Goal: Task Accomplishment & Management: Use online tool/utility

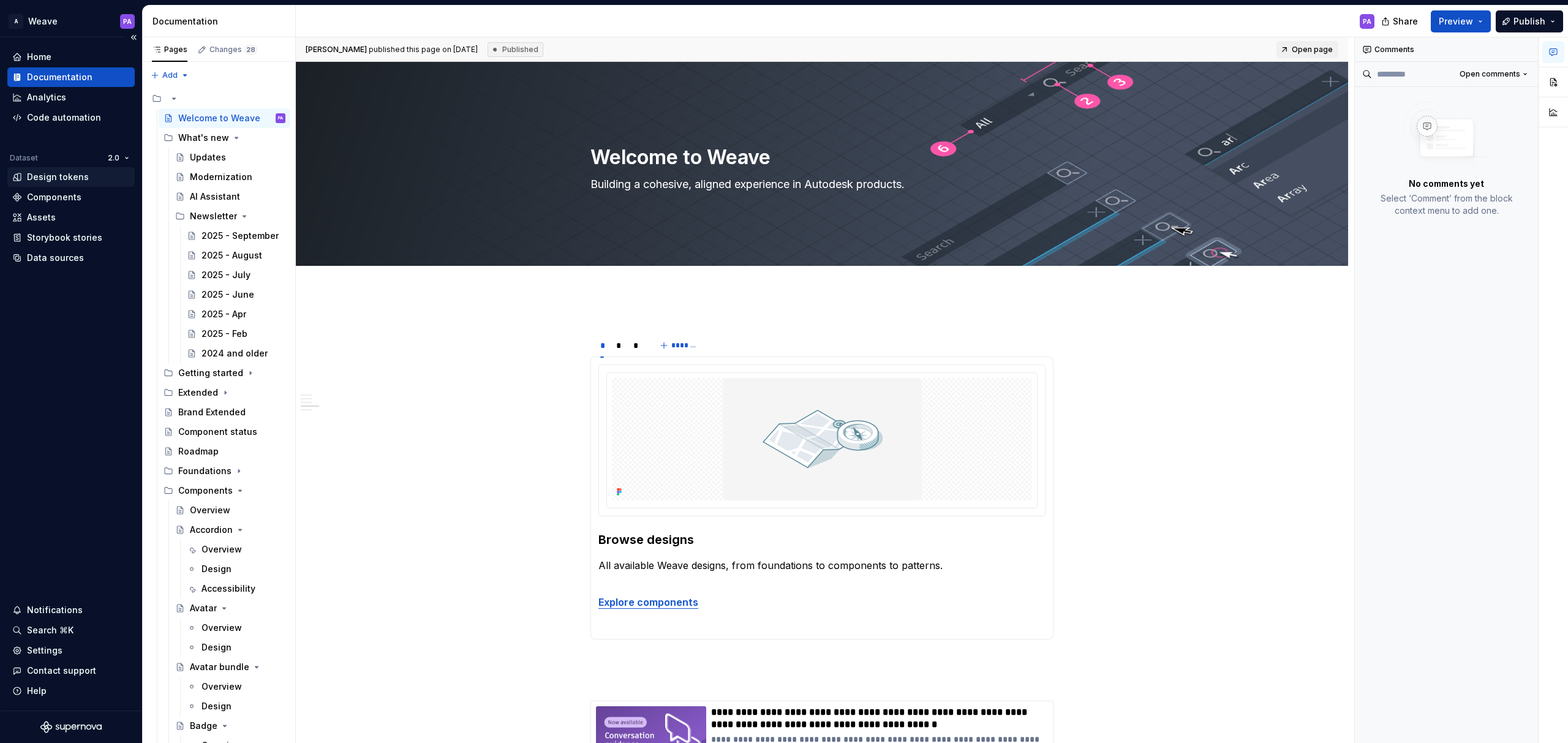
click at [53, 173] on div "Design tokens" at bounding box center [58, 177] width 62 height 12
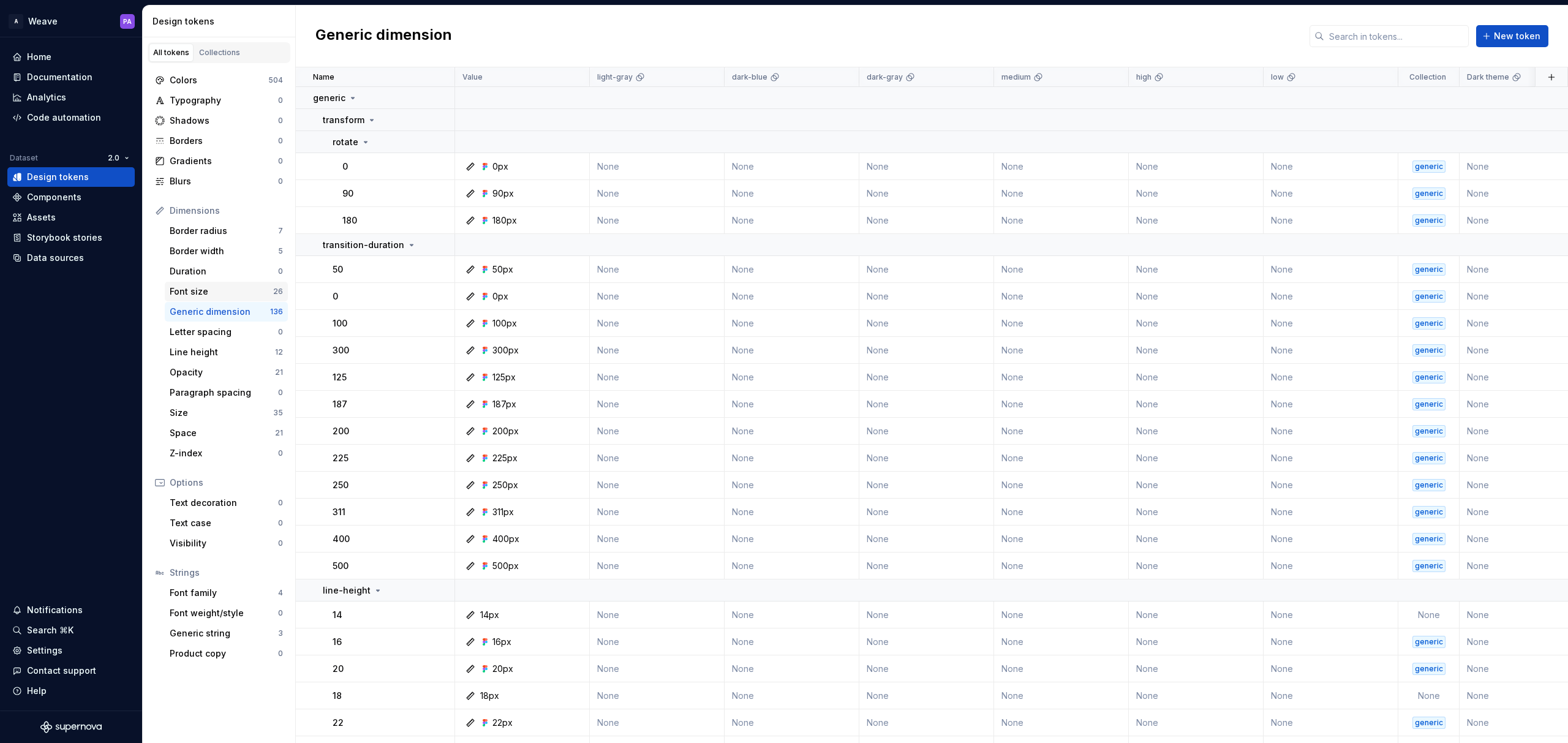
click at [192, 291] on div "Font size" at bounding box center [221, 291] width 103 height 12
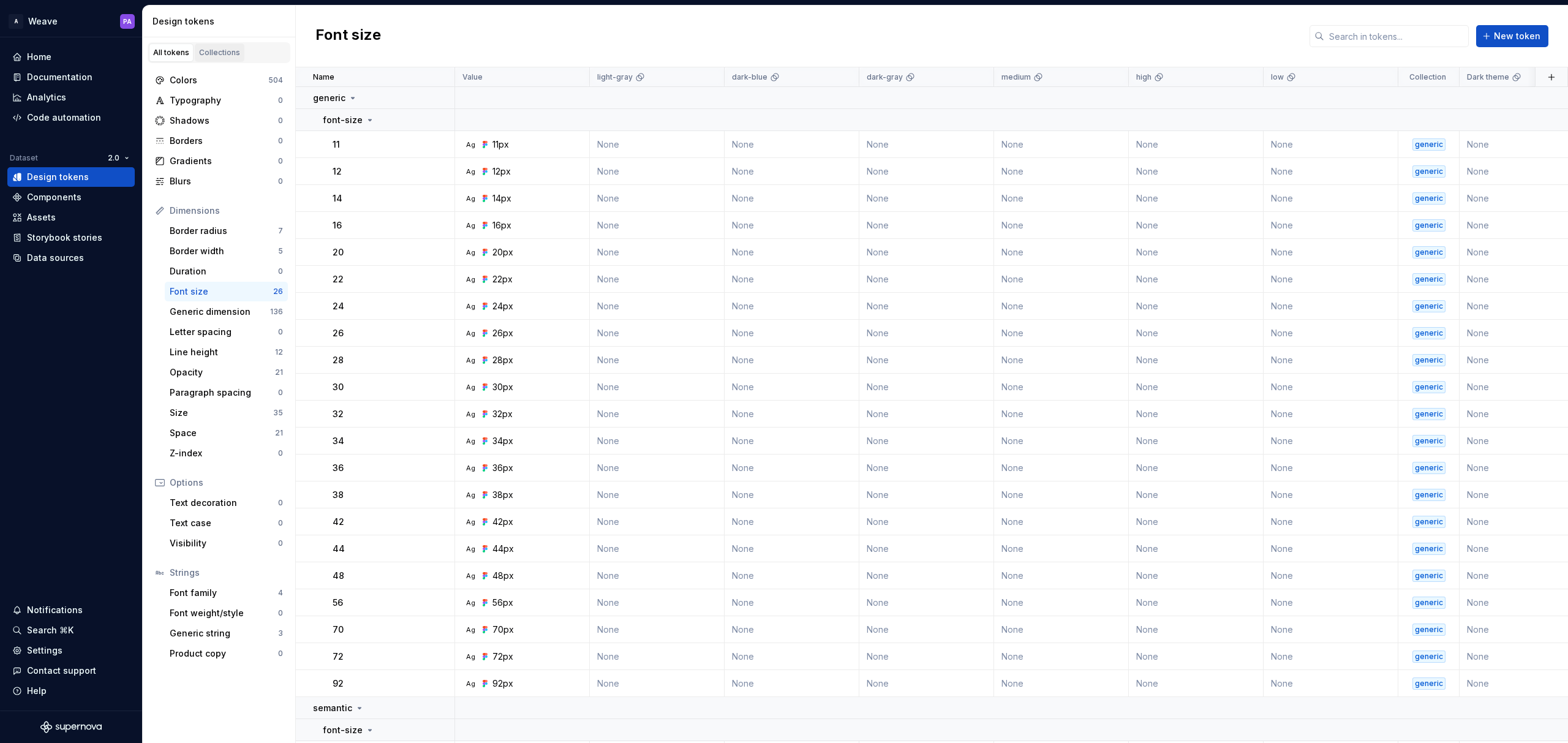
click at [226, 51] on div "Collections" at bounding box center [220, 53] width 41 height 9
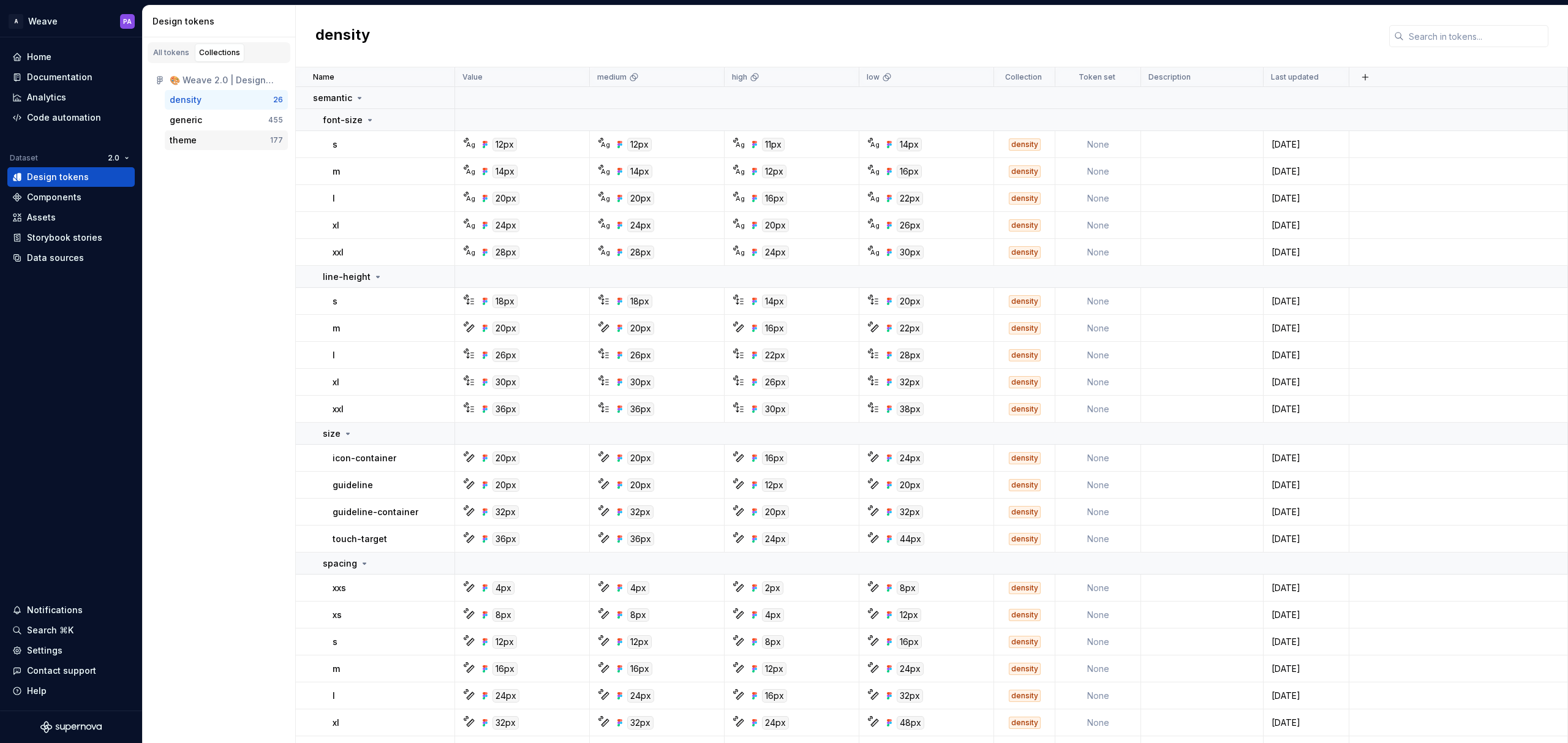
click at [202, 139] on div "theme" at bounding box center [220, 140] width 101 height 12
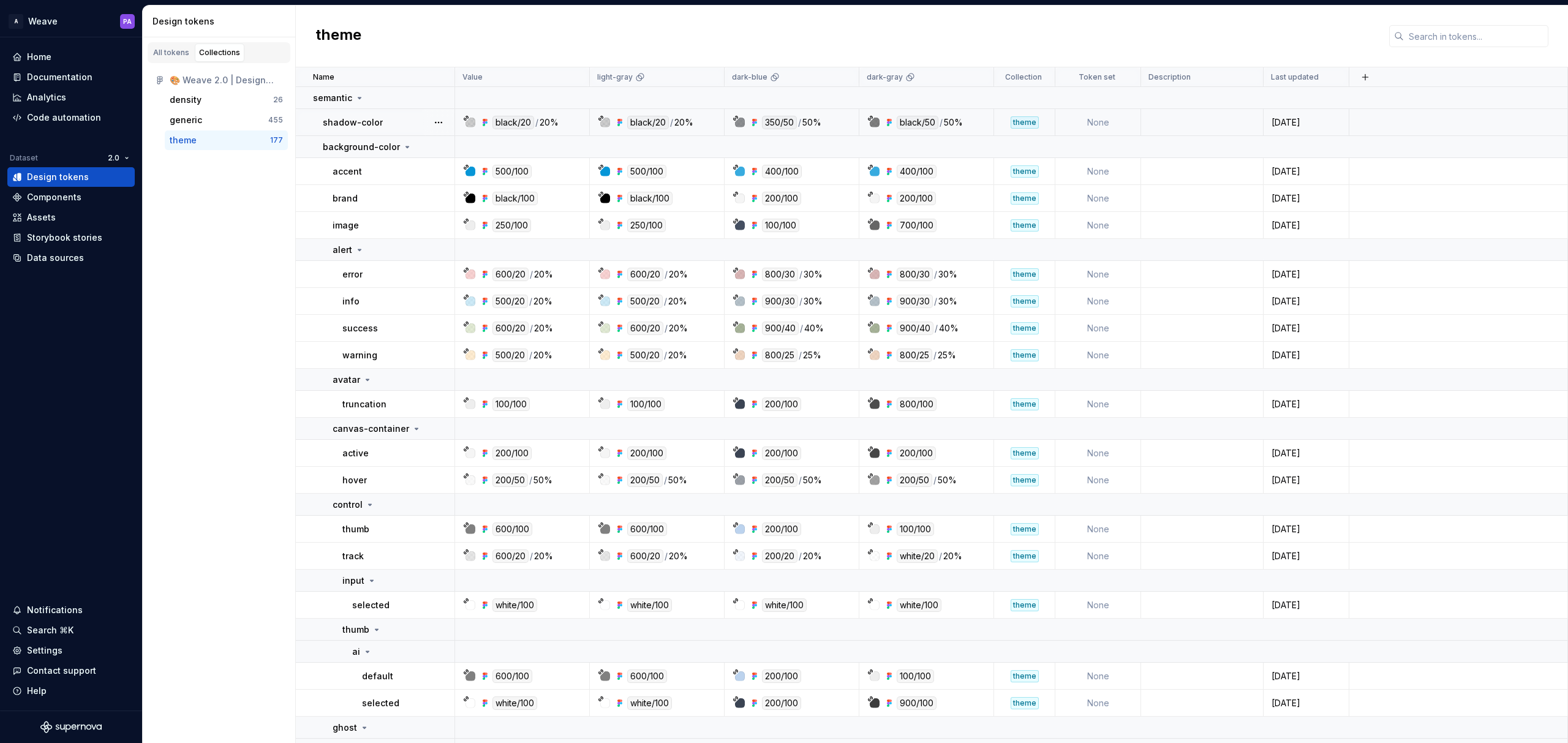
click at [1175, 118] on td at bounding box center [1202, 122] width 122 height 27
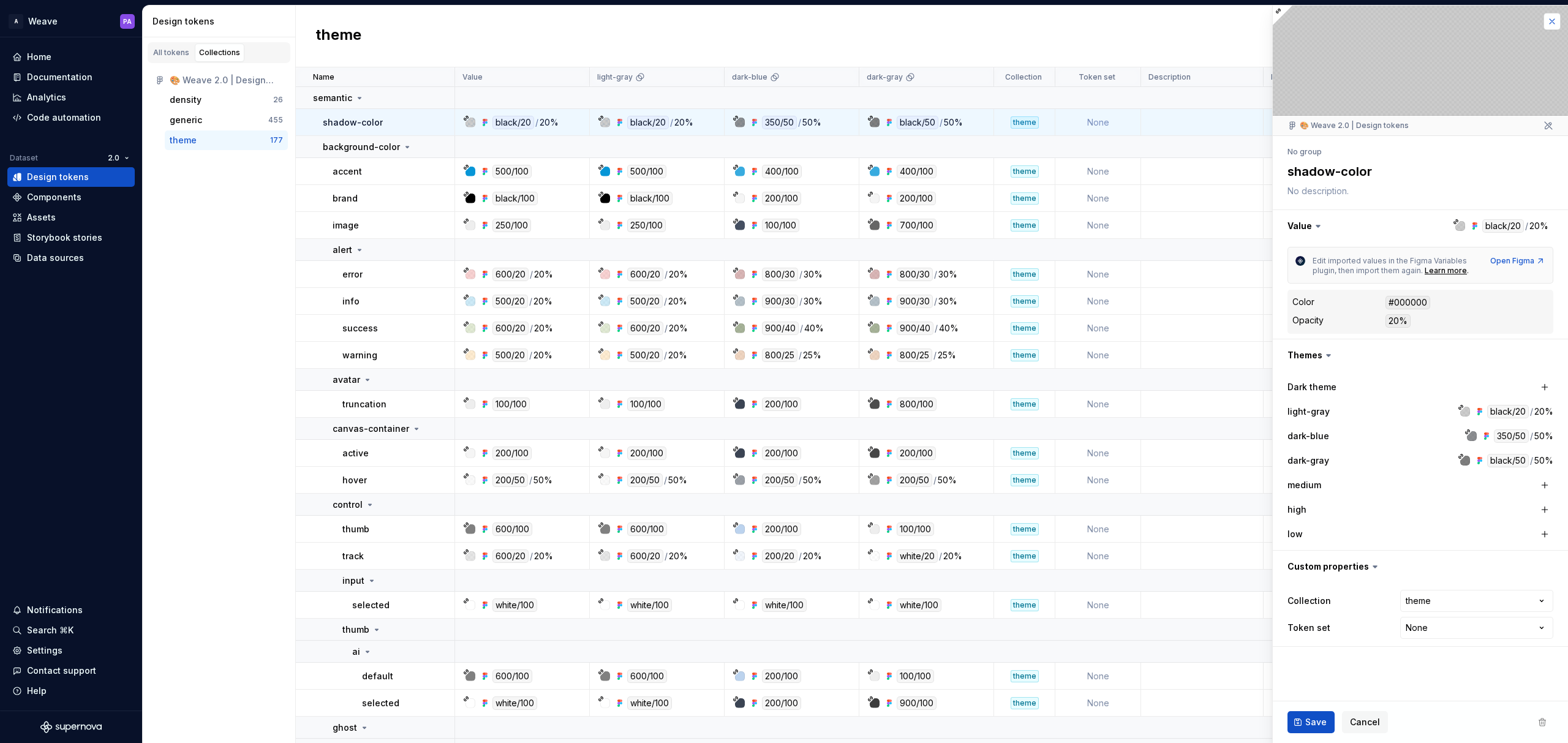
click at [1552, 16] on button "button" at bounding box center [1552, 21] width 17 height 17
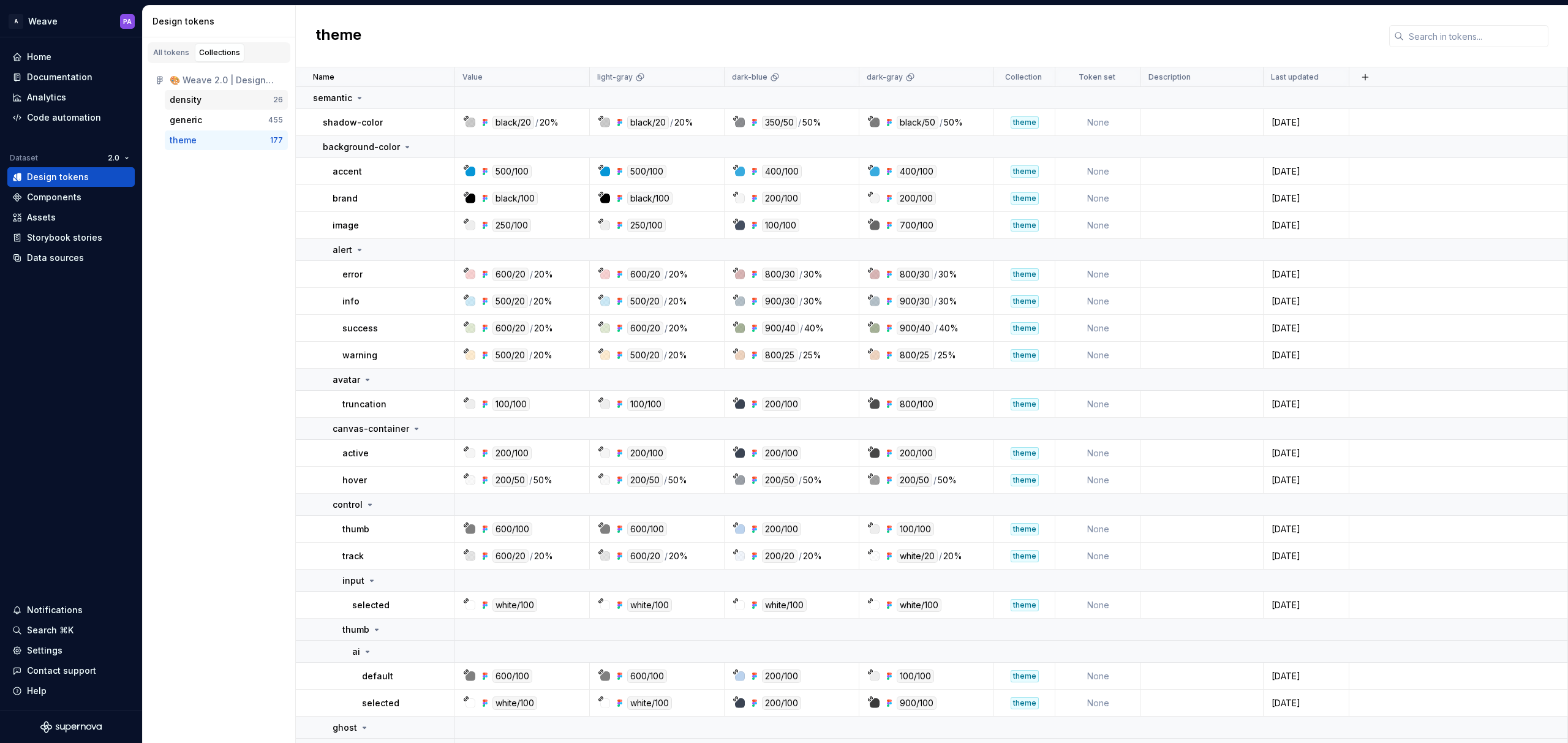
click at [218, 106] on div "density 26" at bounding box center [226, 99] width 123 height 20
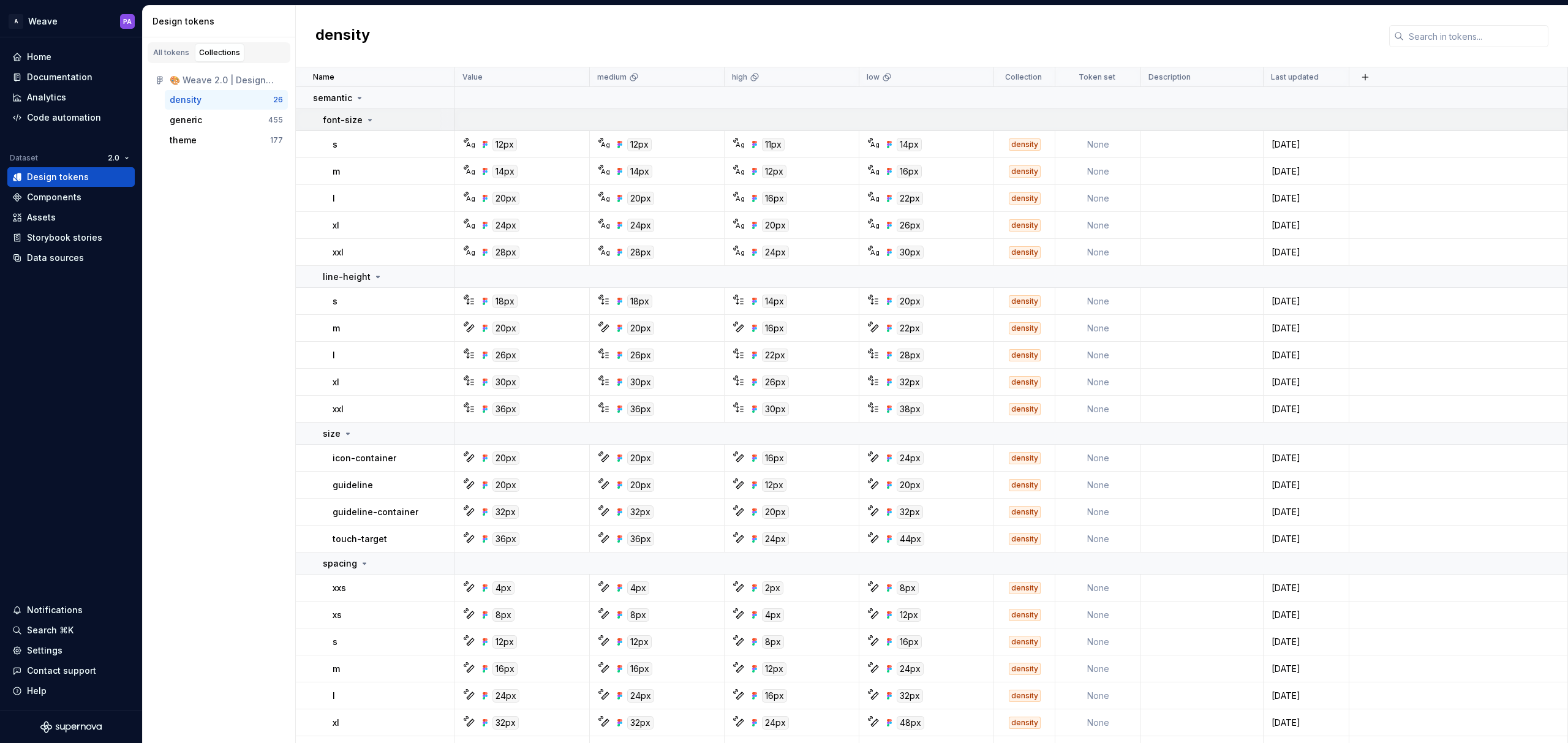
click at [361, 120] on div "font-size" at bounding box center [349, 120] width 52 height 12
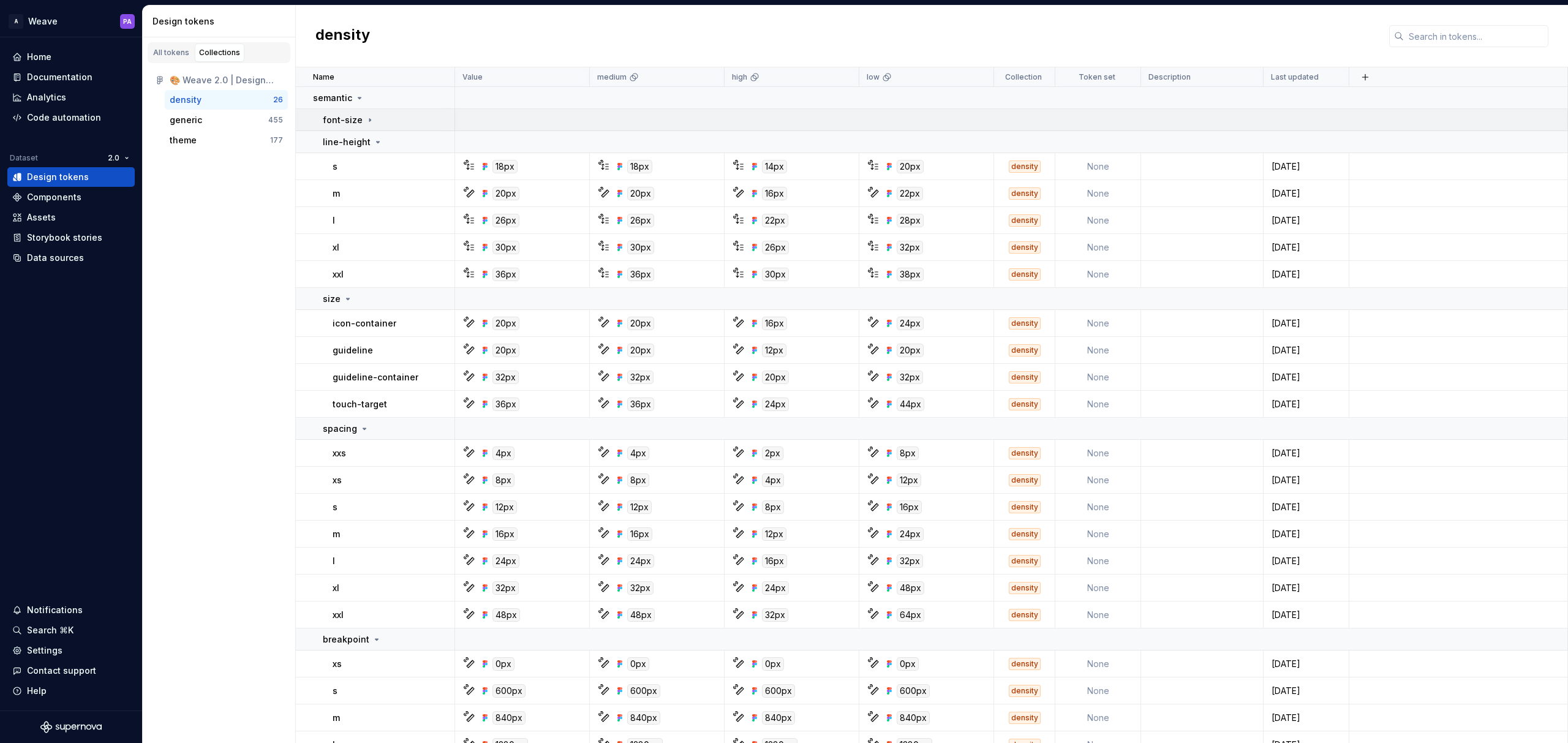
click at [368, 118] on icon at bounding box center [370, 120] width 9 height 9
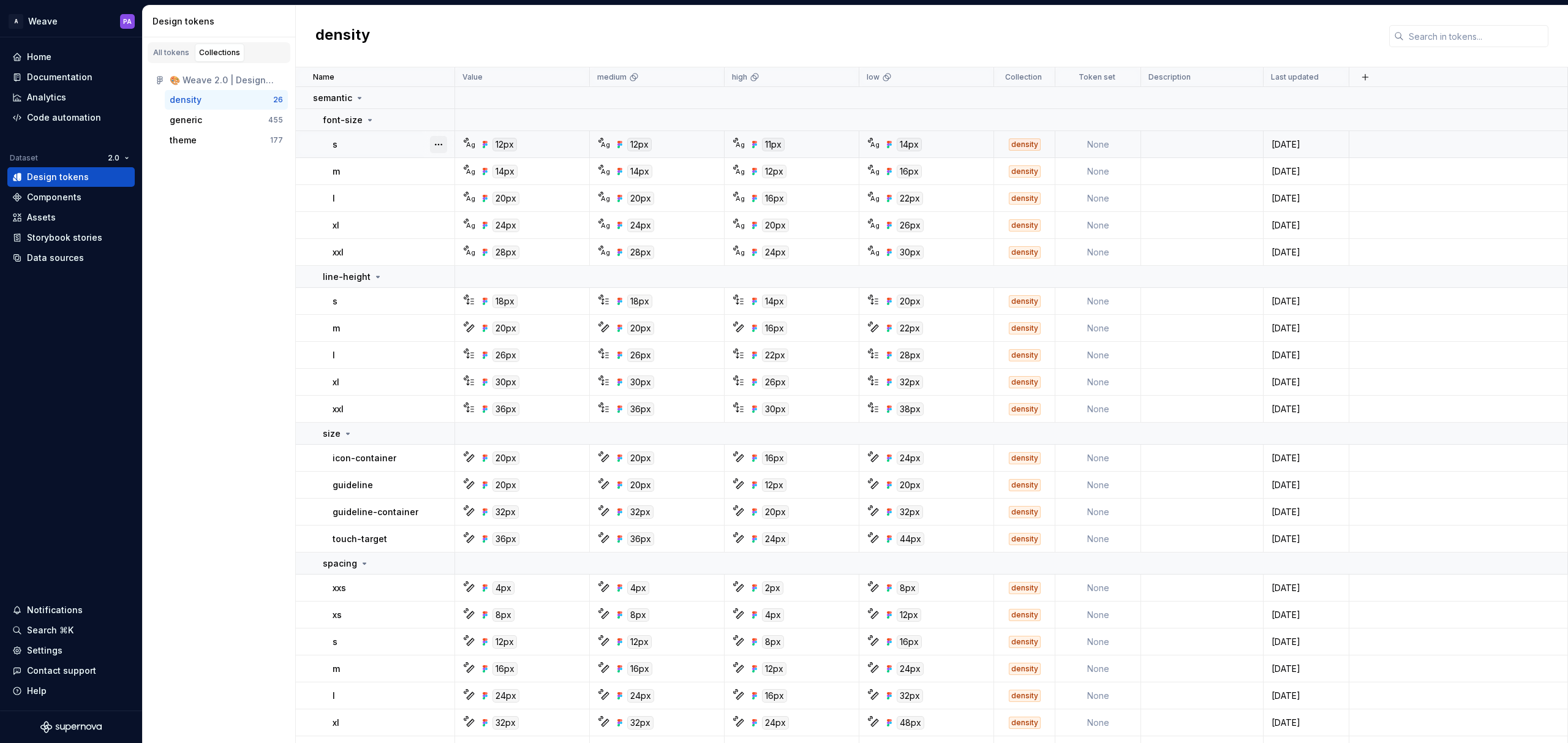
click at [436, 143] on button "button" at bounding box center [438, 144] width 17 height 17
click at [436, 144] on button "button" at bounding box center [438, 144] width 17 height 17
click at [55, 22] on html "A Weave PA Home Documentation Analytics Code automation Dataset 2.0 Design toke…" at bounding box center [784, 371] width 1568 height 743
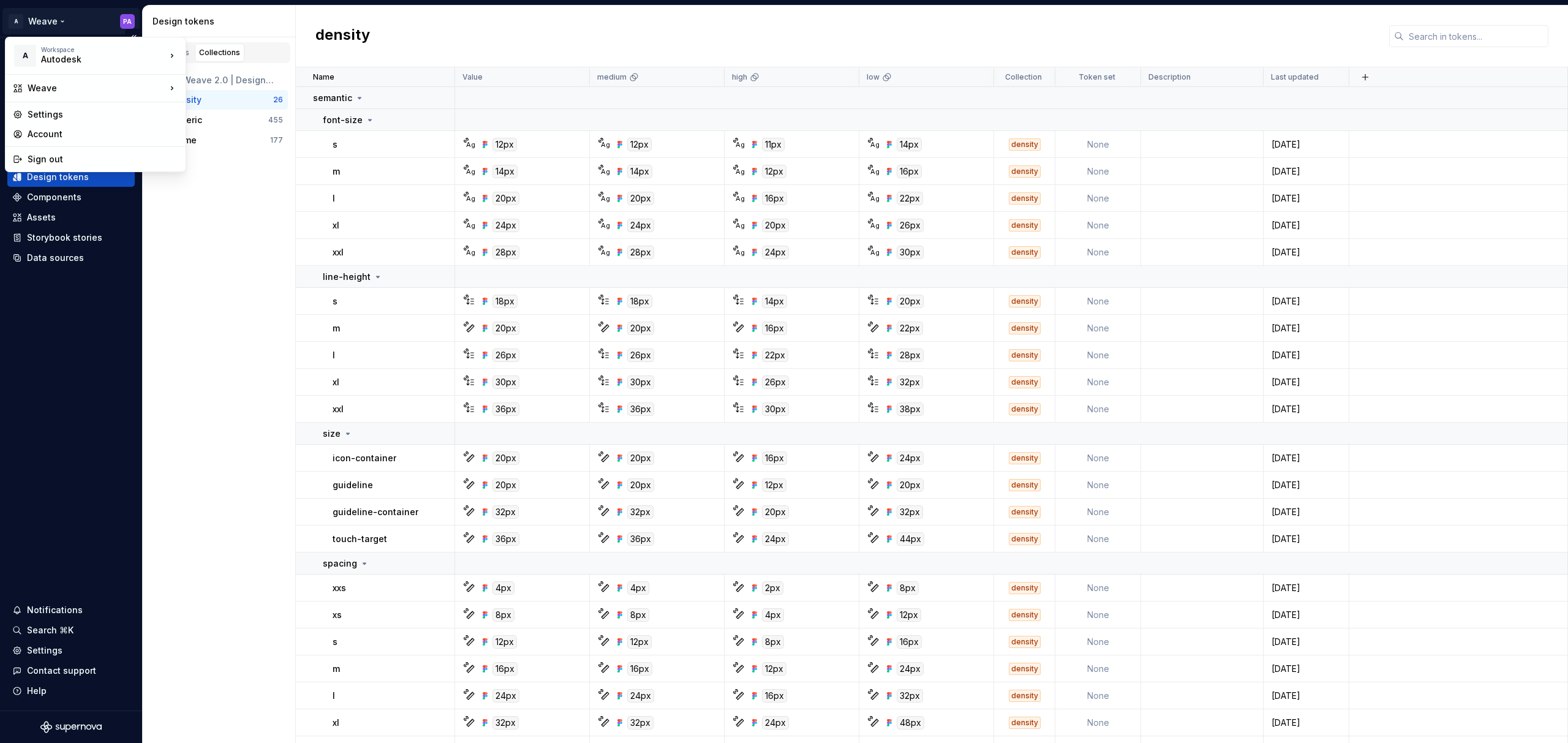
click at [58, 392] on html "A Weave PA Home Documentation Analytics Code automation Dataset 2.0 Design toke…" at bounding box center [784, 371] width 1568 height 743
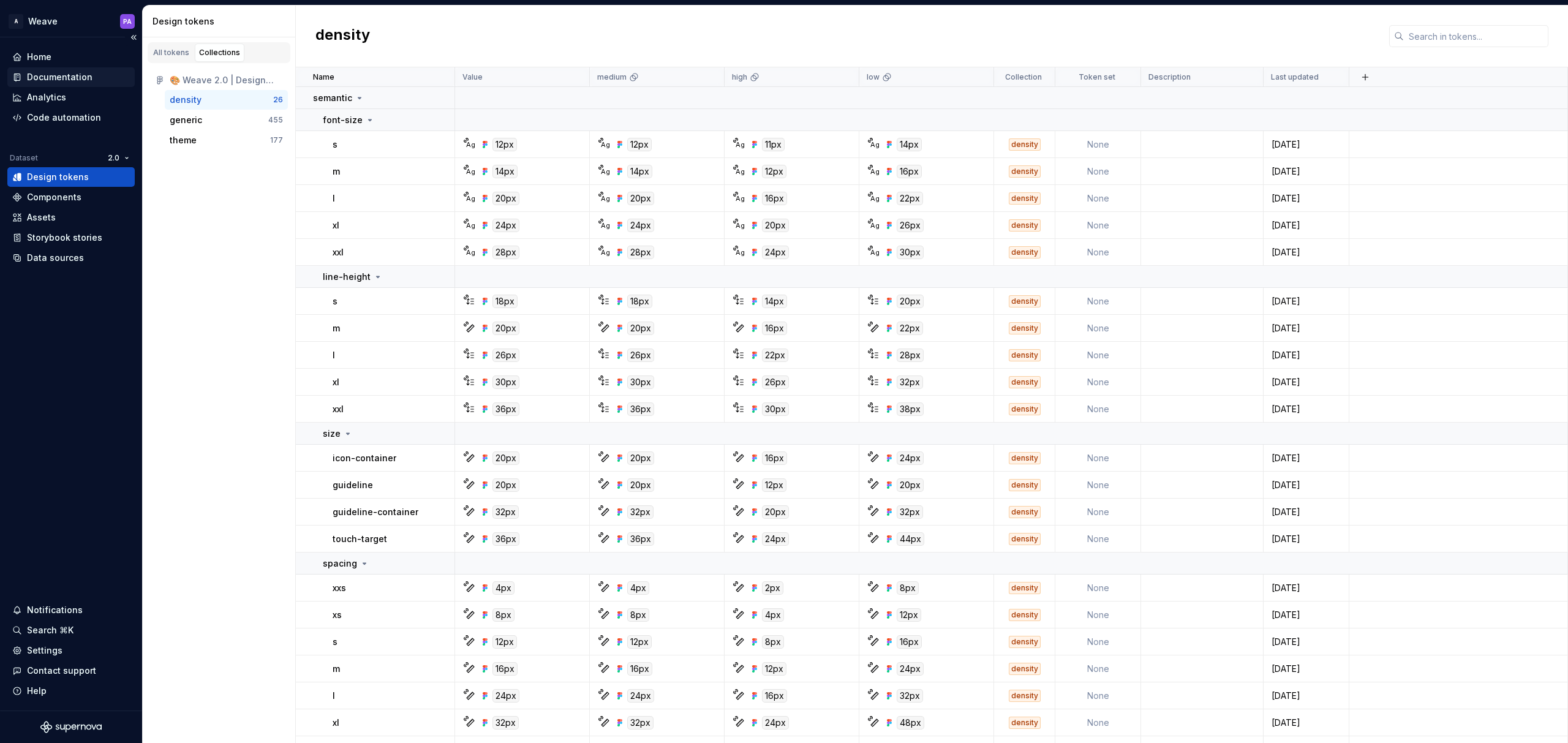
click at [49, 74] on div "Documentation" at bounding box center [59, 77] width 66 height 12
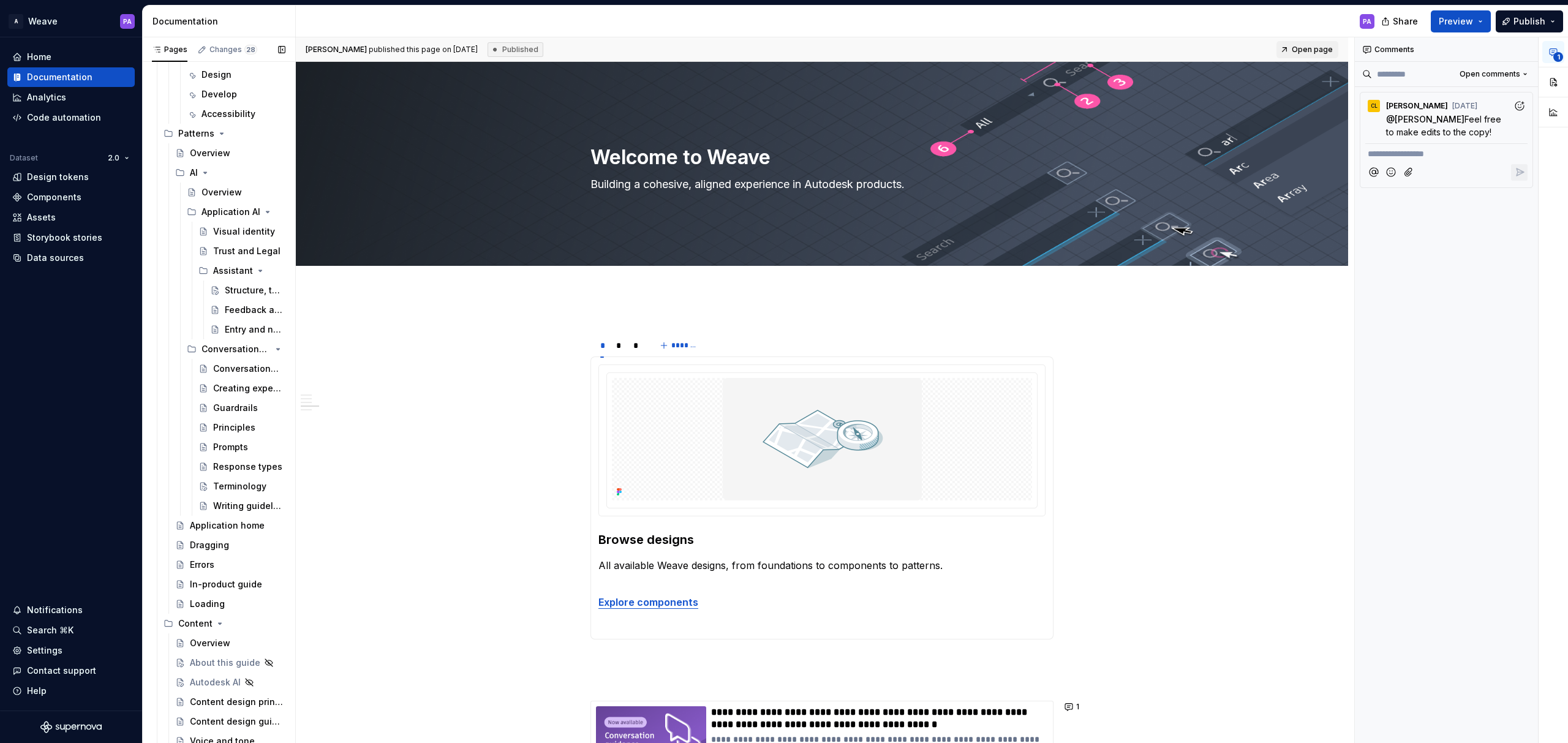
scroll to position [4028, 0]
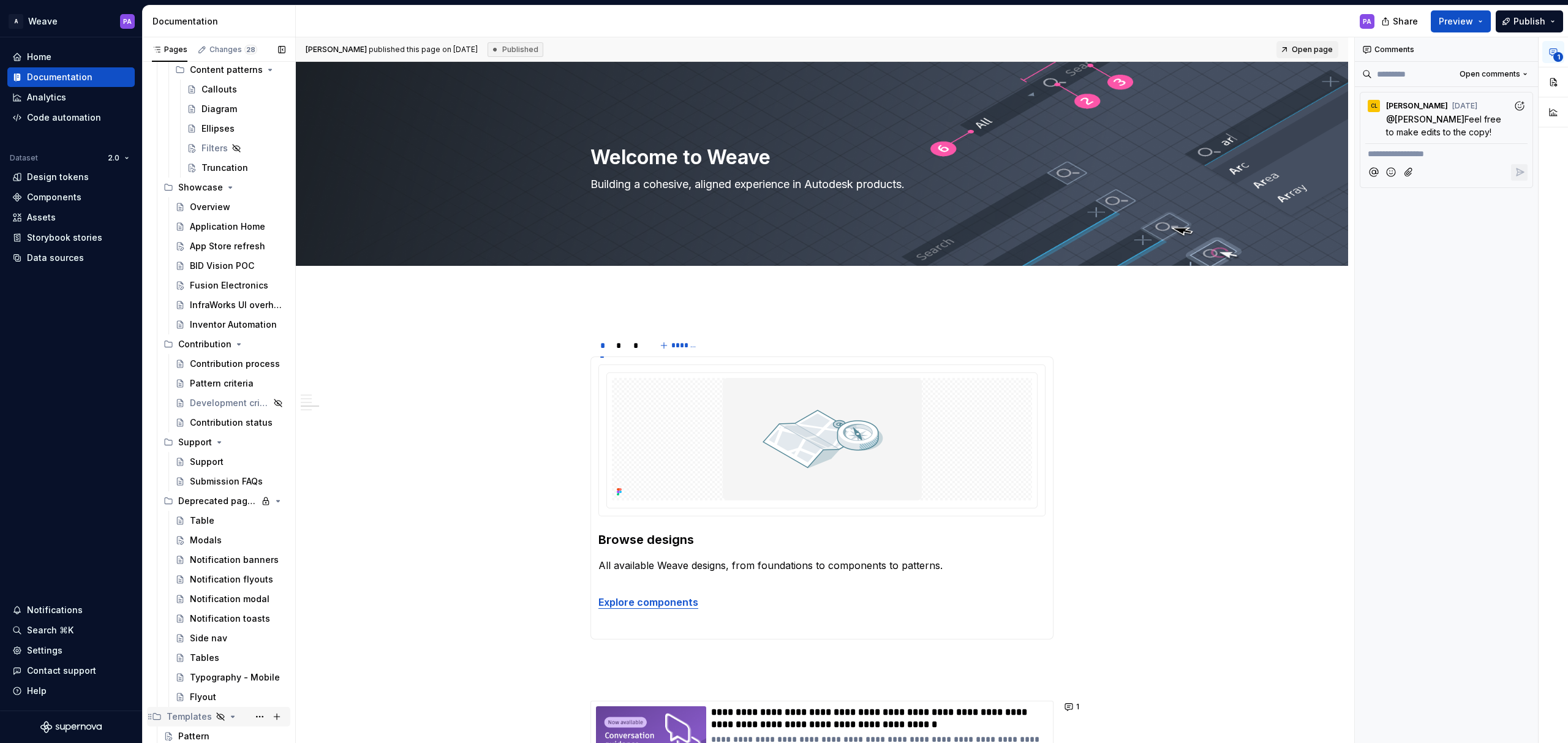
click at [200, 716] on div "Templates" at bounding box center [189, 717] width 45 height 12
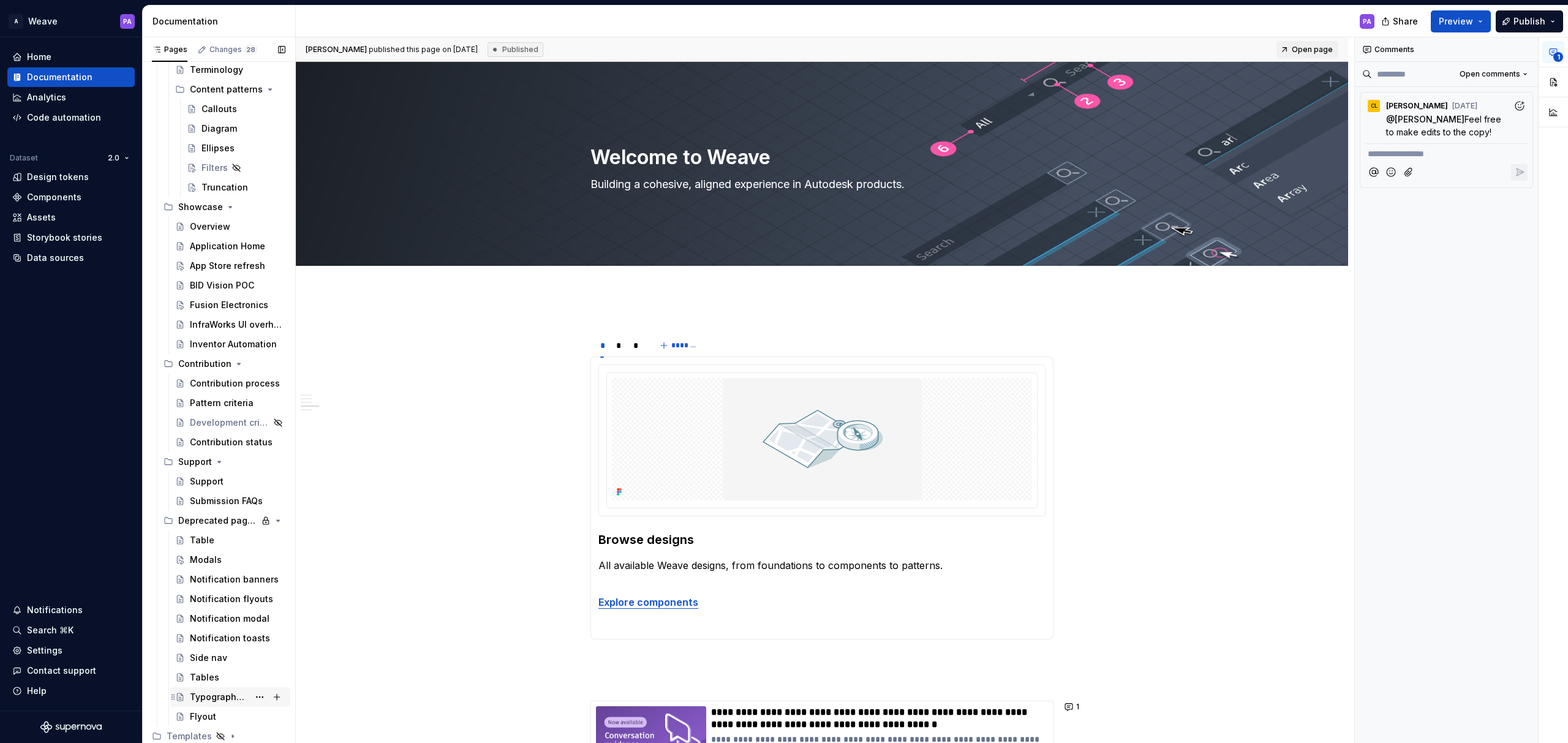
scroll to position [4008, 0]
click at [229, 736] on icon "Page tree" at bounding box center [232, 736] width 9 height 9
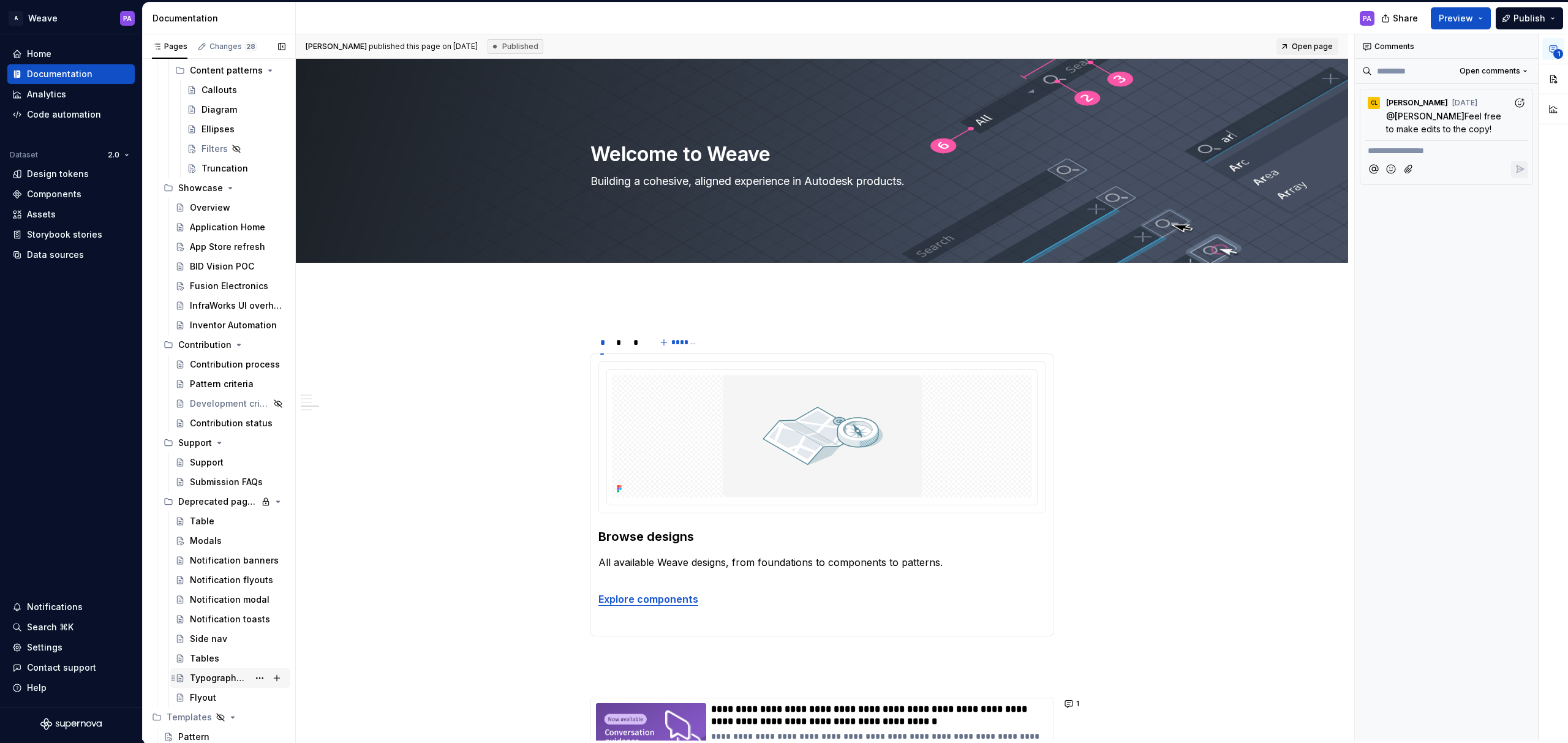
scroll to position [4028, 0]
click at [191, 728] on div "Pattern" at bounding box center [194, 734] width 31 height 12
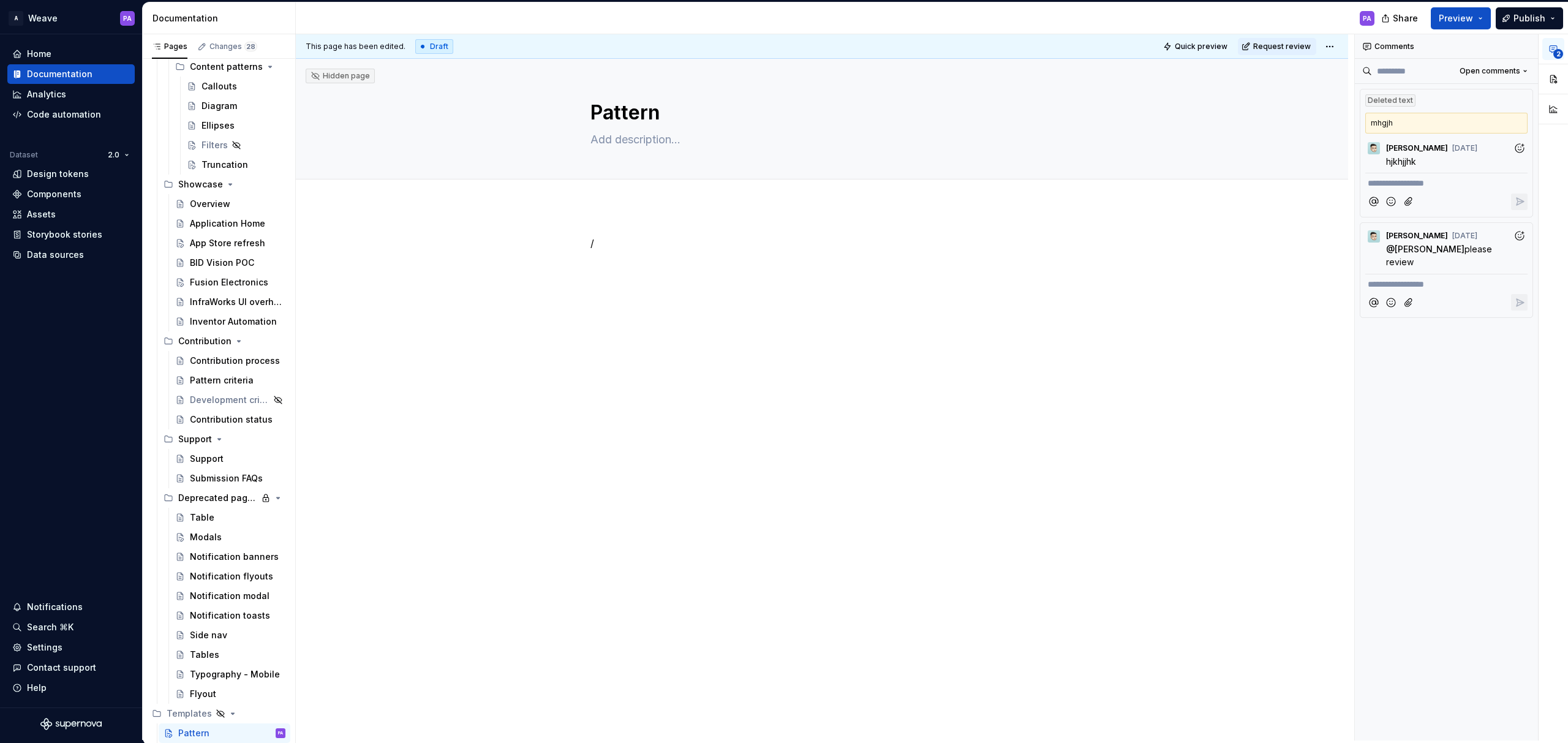
click at [635, 281] on div "/" at bounding box center [822, 259] width 463 height 47
type textarea "*"
click at [560, 288] on button "button" at bounding box center [564, 287] width 17 height 17
click at [660, 356] on div "Design tokens" at bounding box center [668, 354] width 82 height 12
click at [650, 370] on span "**********" at bounding box center [649, 375] width 55 height 12
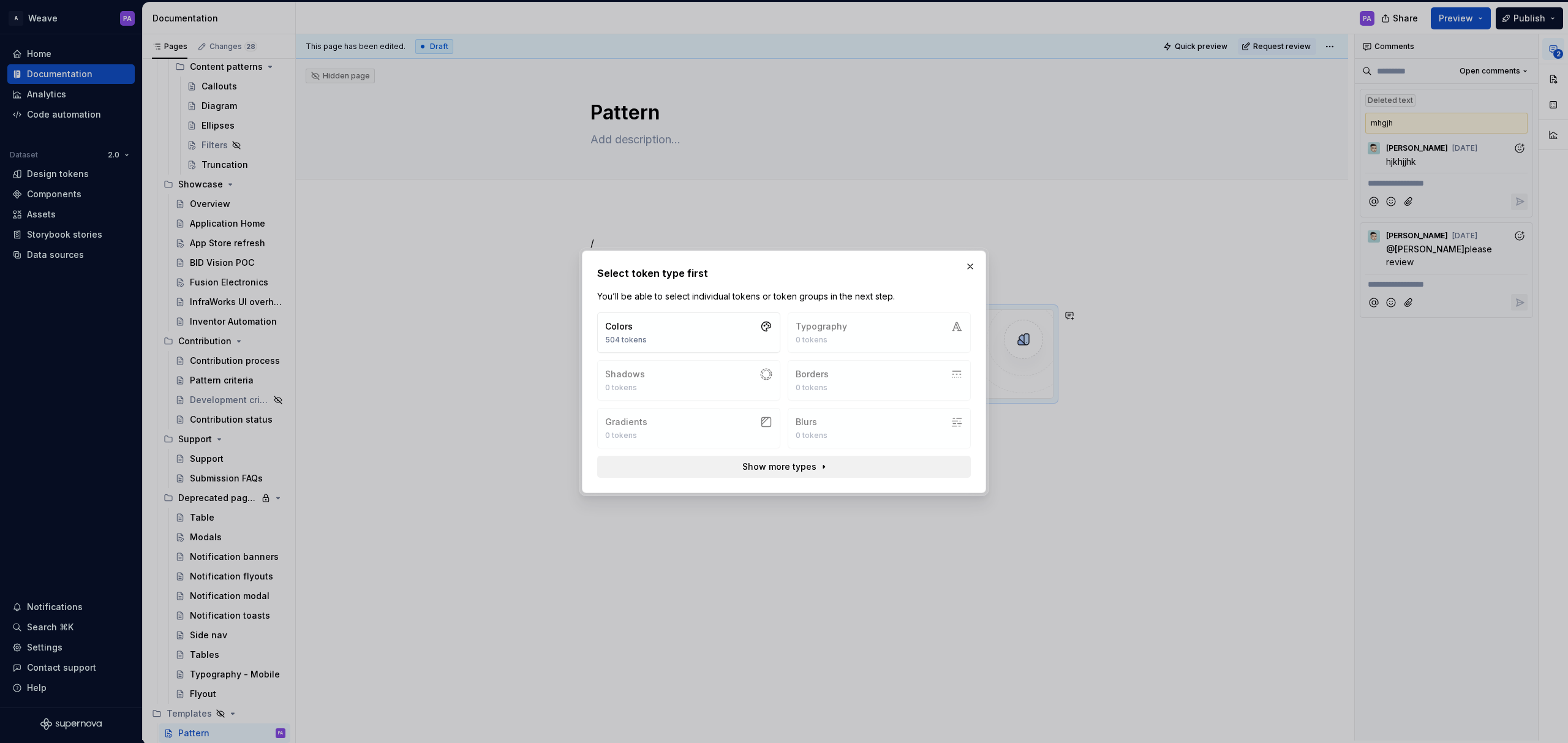
click at [797, 466] on span "Show more types" at bounding box center [779, 466] width 74 height 12
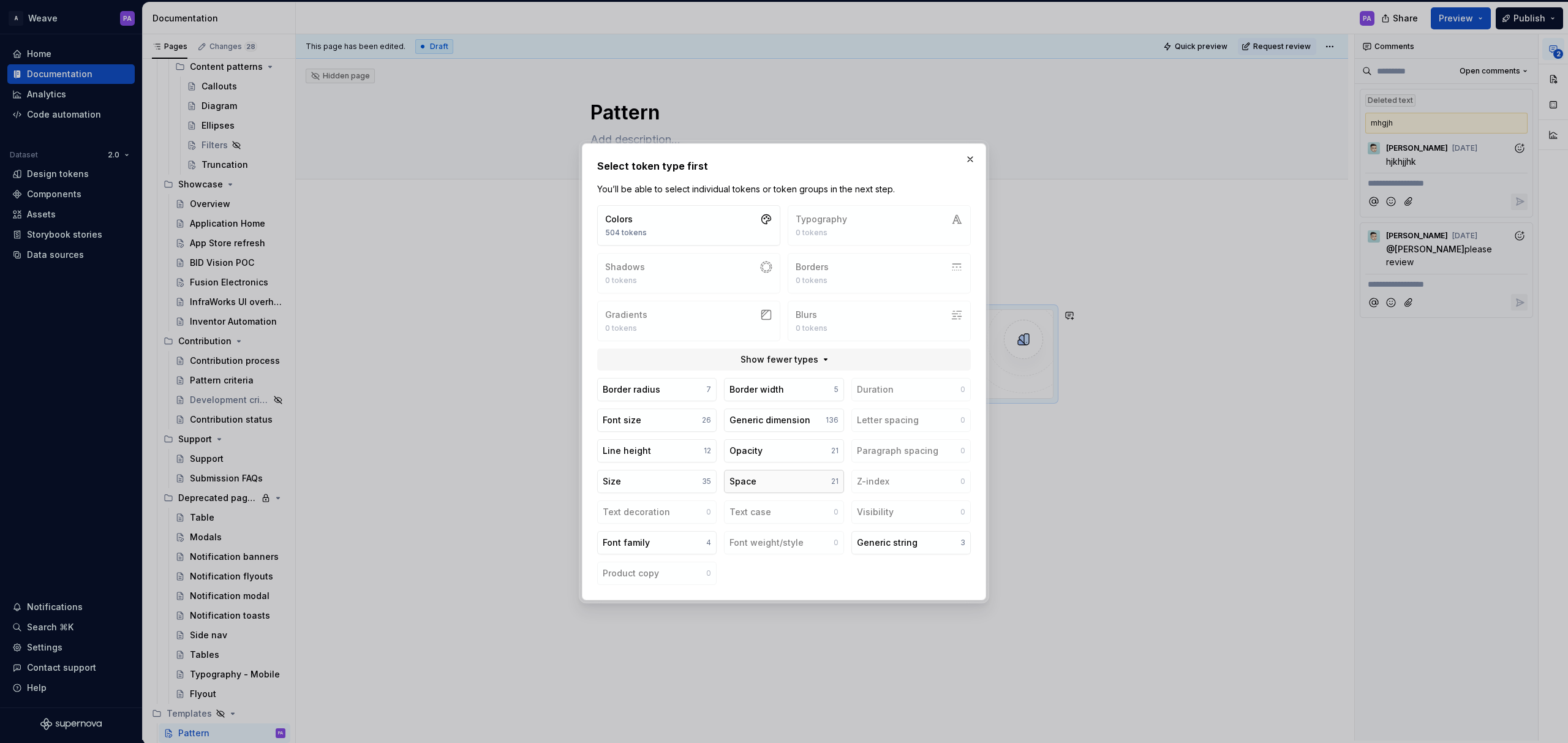
click at [772, 479] on button "Space 21" at bounding box center [783, 481] width 120 height 23
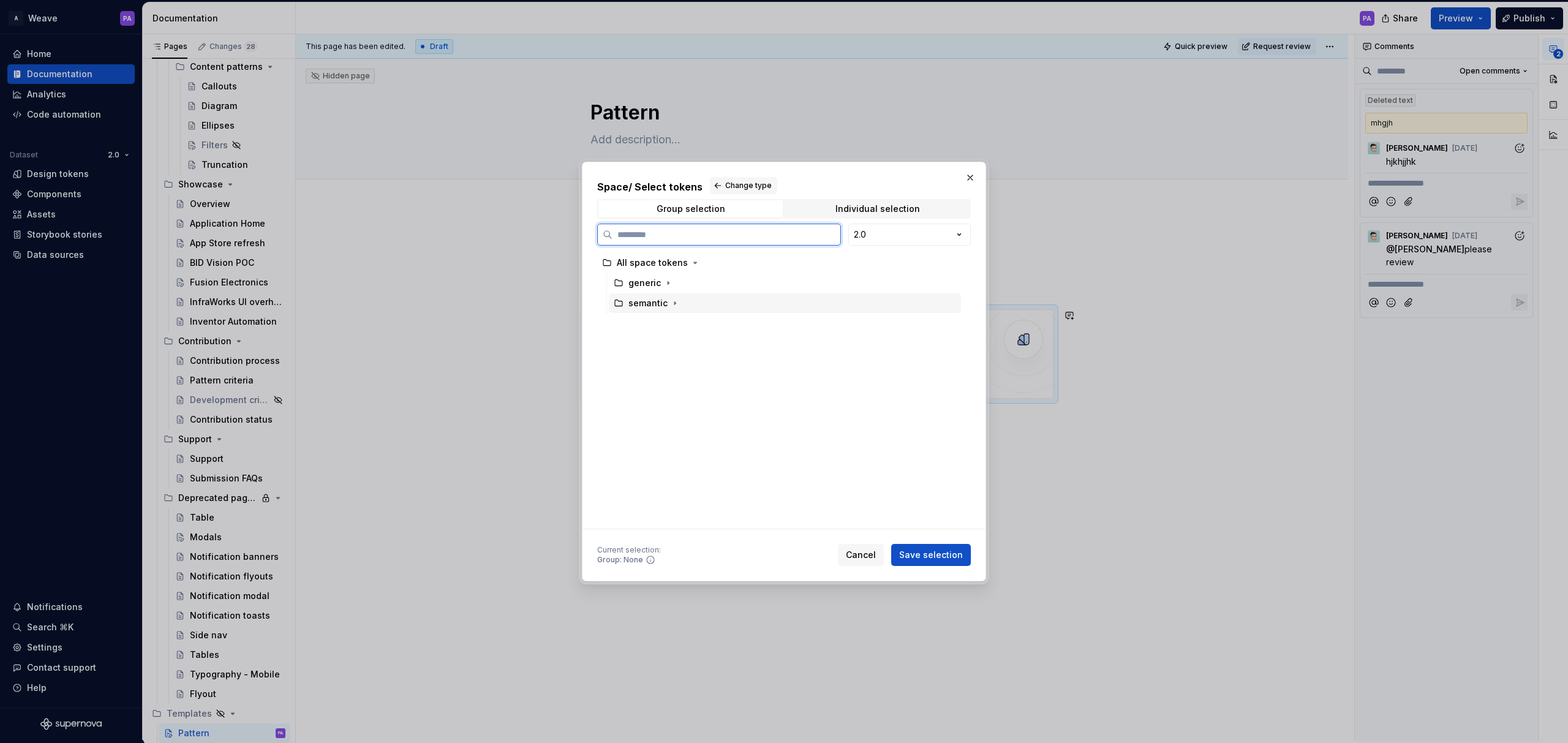
click at [650, 310] on div "semantic" at bounding box center [785, 303] width 352 height 20
click at [927, 556] on span "Save selection" at bounding box center [931, 555] width 64 height 12
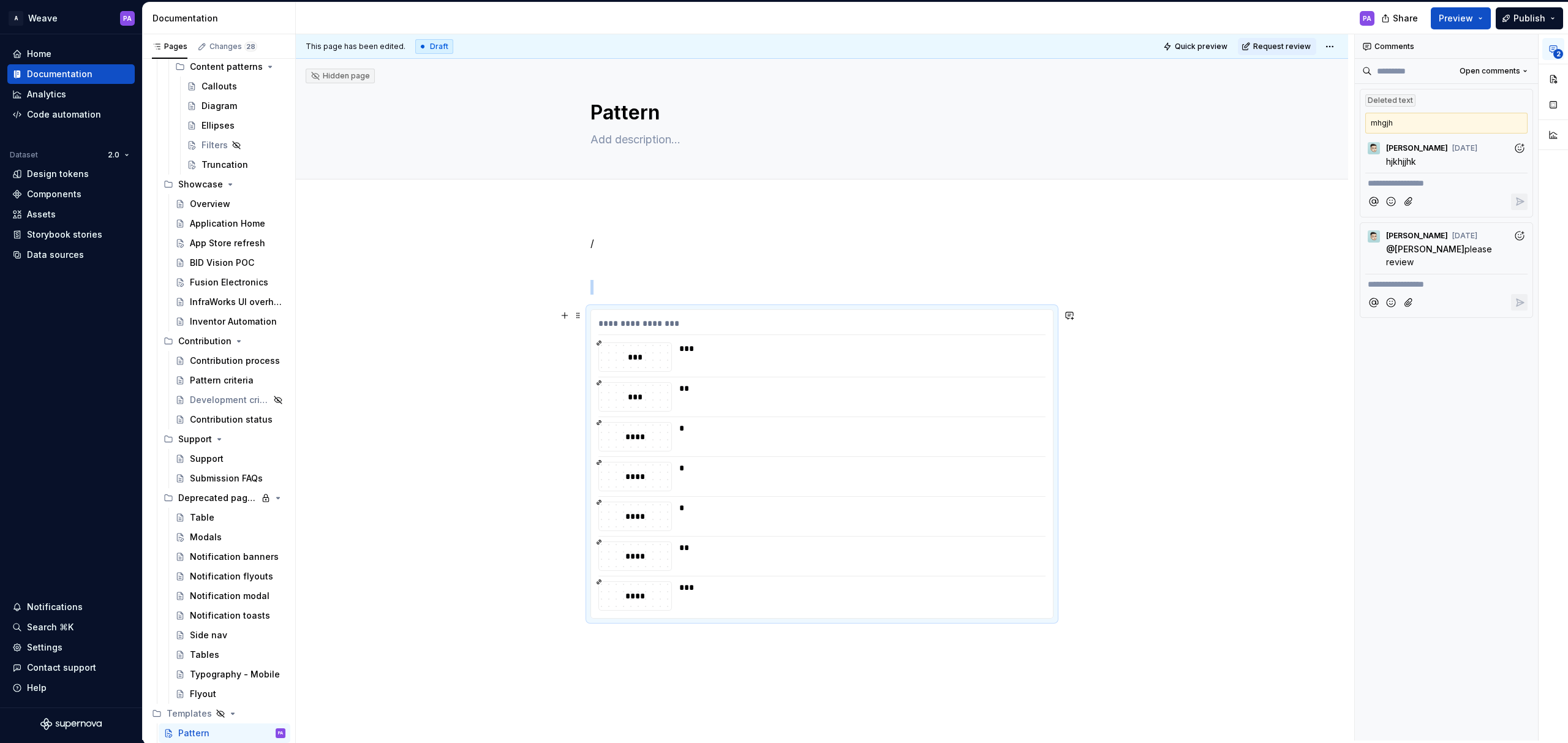
click at [639, 323] on div "**********" at bounding box center [822, 326] width 447 height 18
click at [1552, 75] on button "button" at bounding box center [1553, 79] width 22 height 22
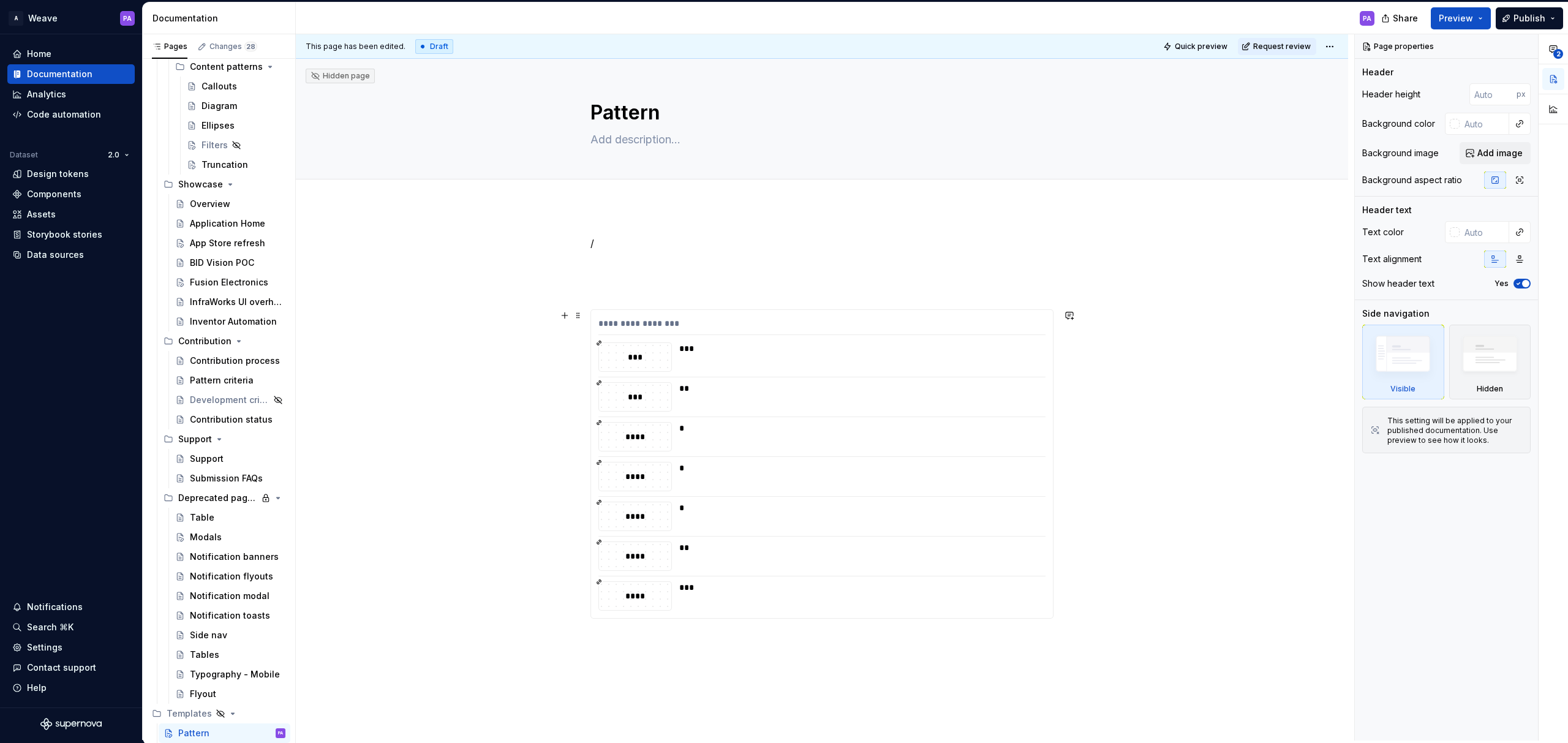
click at [689, 325] on div "**********" at bounding box center [822, 326] width 447 height 18
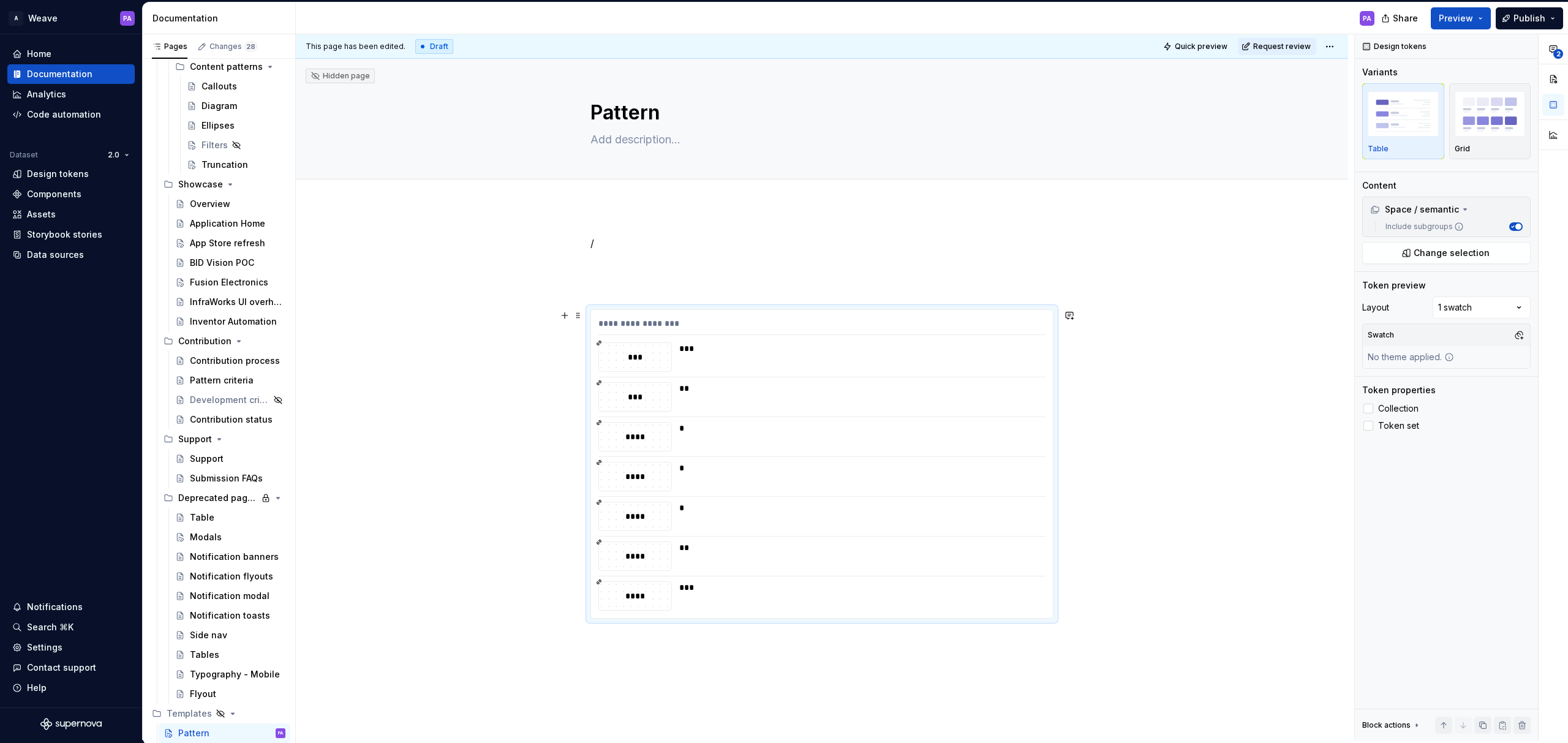
click at [689, 325] on div "**********" at bounding box center [822, 326] width 447 height 18
click at [1471, 304] on div "**********" at bounding box center [1461, 387] width 213 height 706
click at [1475, 302] on div "**********" at bounding box center [1461, 387] width 213 height 706
click at [1367, 407] on div at bounding box center [1368, 408] width 9 height 9
click at [1367, 426] on div at bounding box center [1368, 426] width 9 height 9
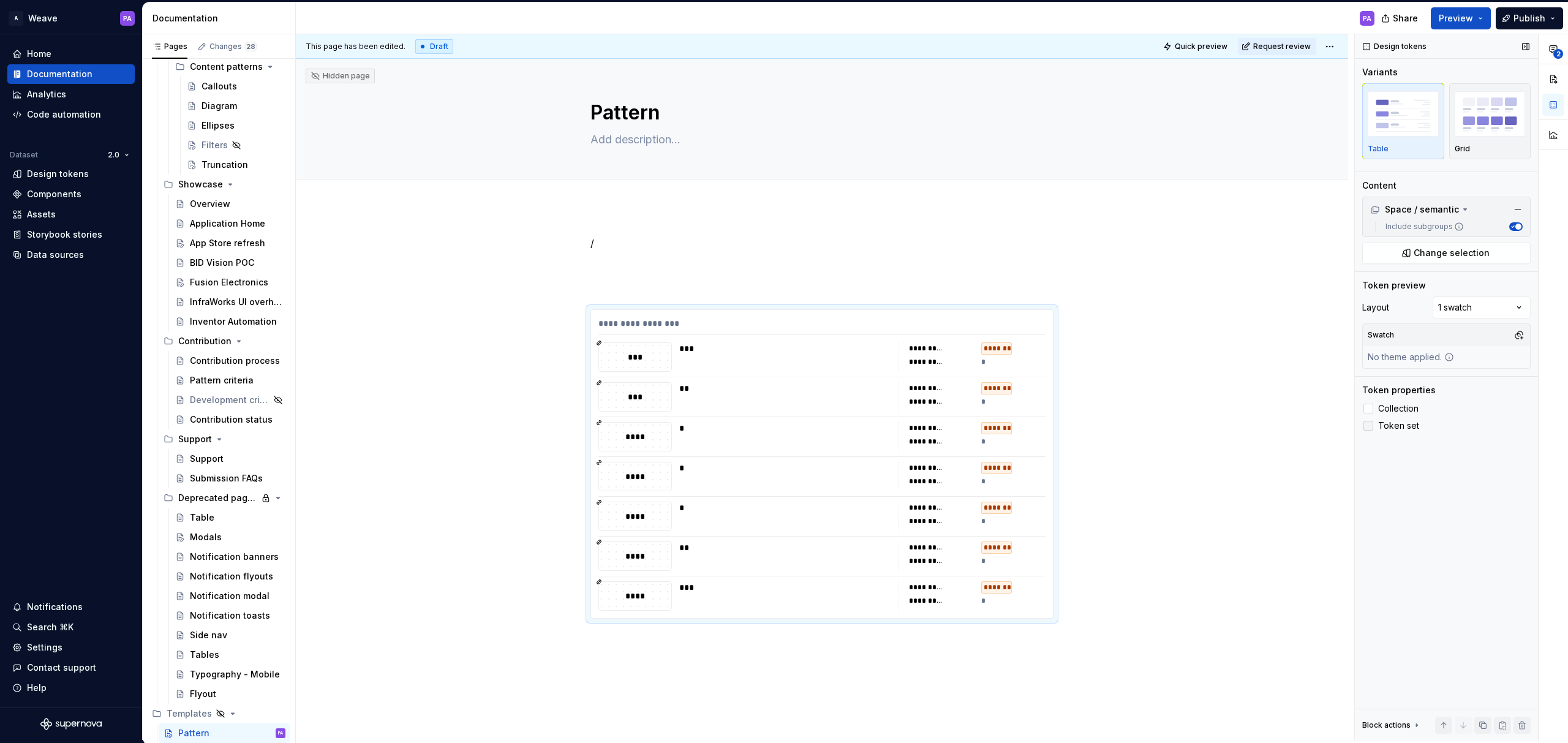
click at [1369, 426] on icon at bounding box center [1369, 426] width 0 height 0
click at [1520, 224] on span "button" at bounding box center [1518, 226] width 6 height 6
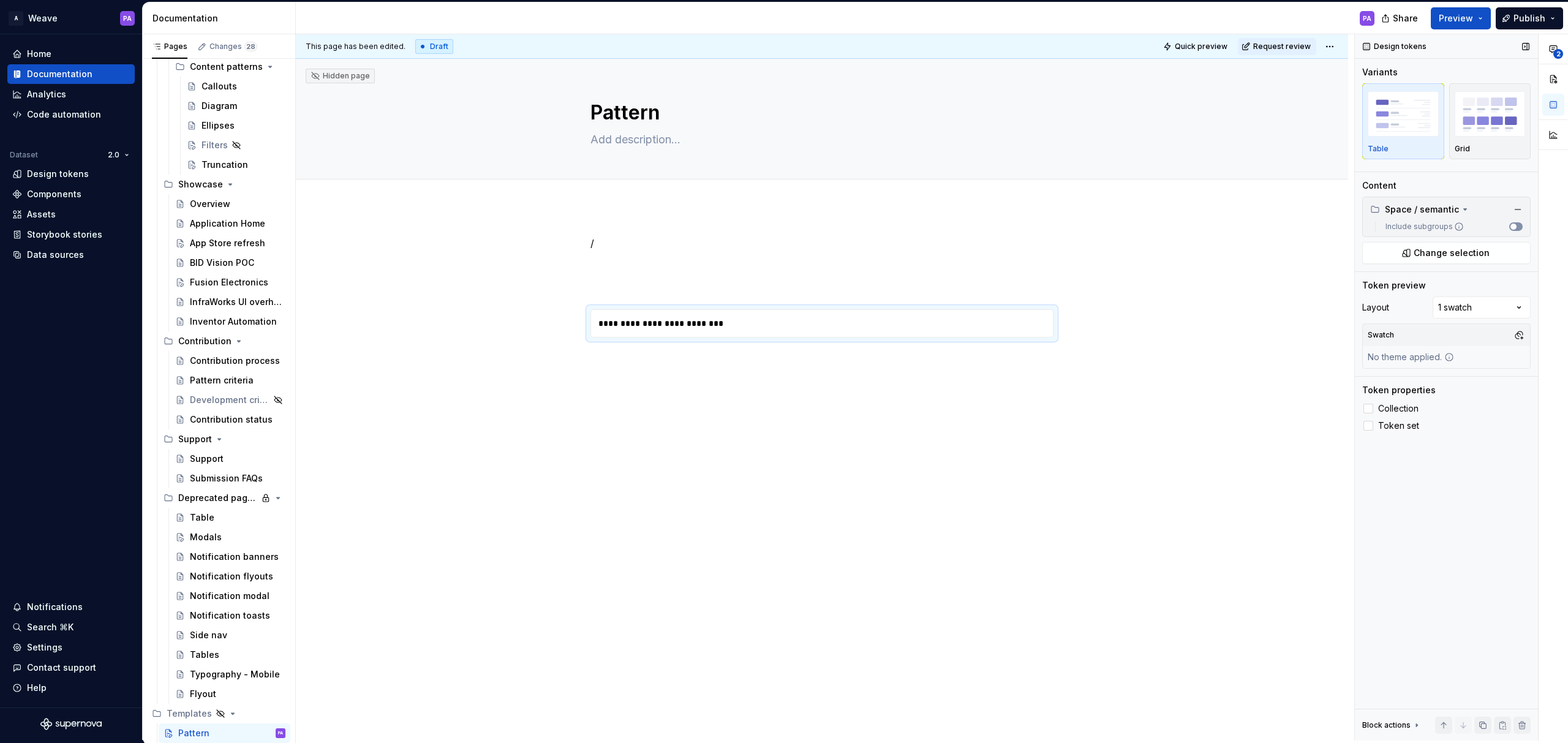
click at [1520, 224] on button "Include subgroups" at bounding box center [1516, 226] width 14 height 9
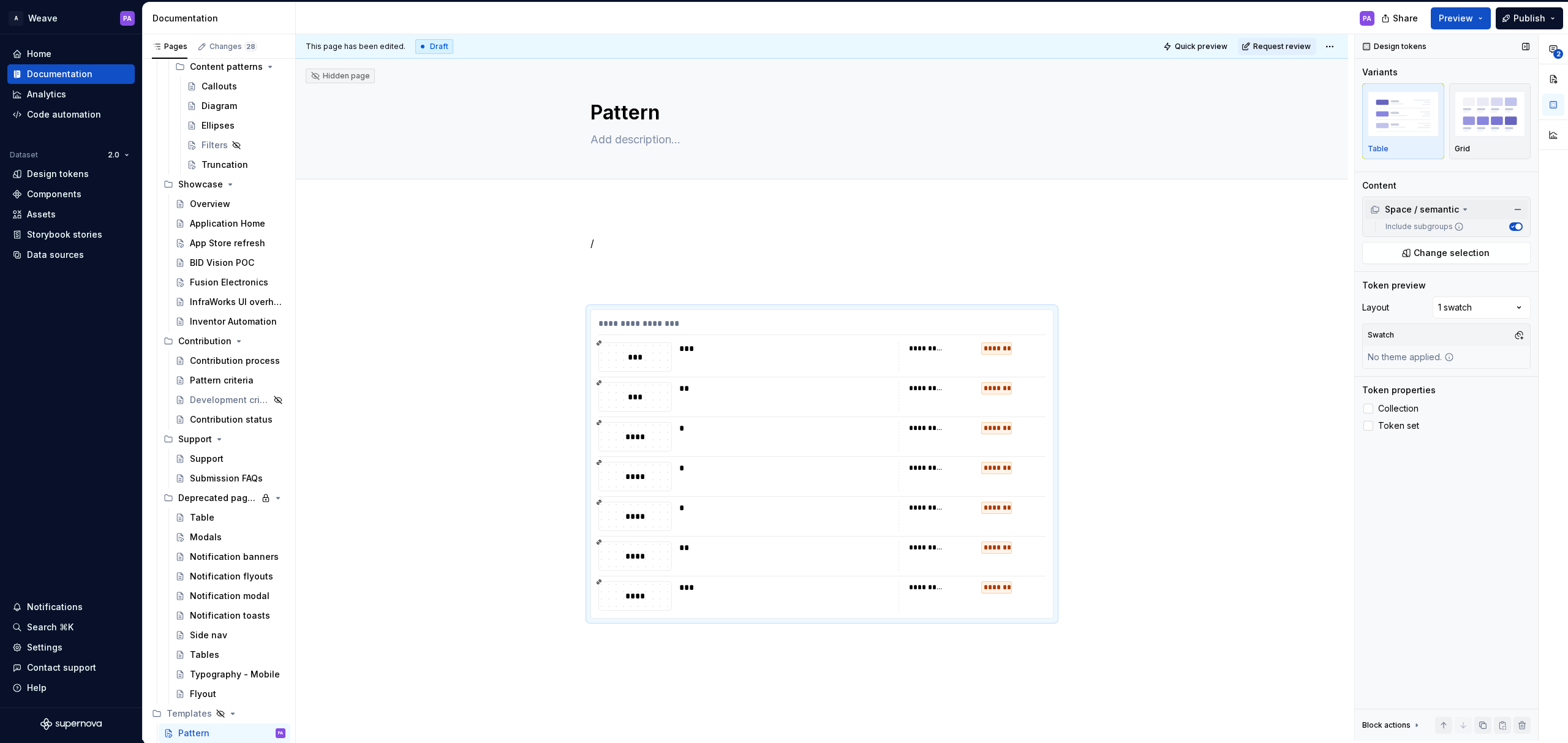
click at [1452, 213] on div "Space / semantic" at bounding box center [1414, 210] width 89 height 12
click at [1452, 212] on div "Space / semantic" at bounding box center [1414, 210] width 89 height 12
click at [1438, 254] on span "Change selection" at bounding box center [1452, 253] width 76 height 12
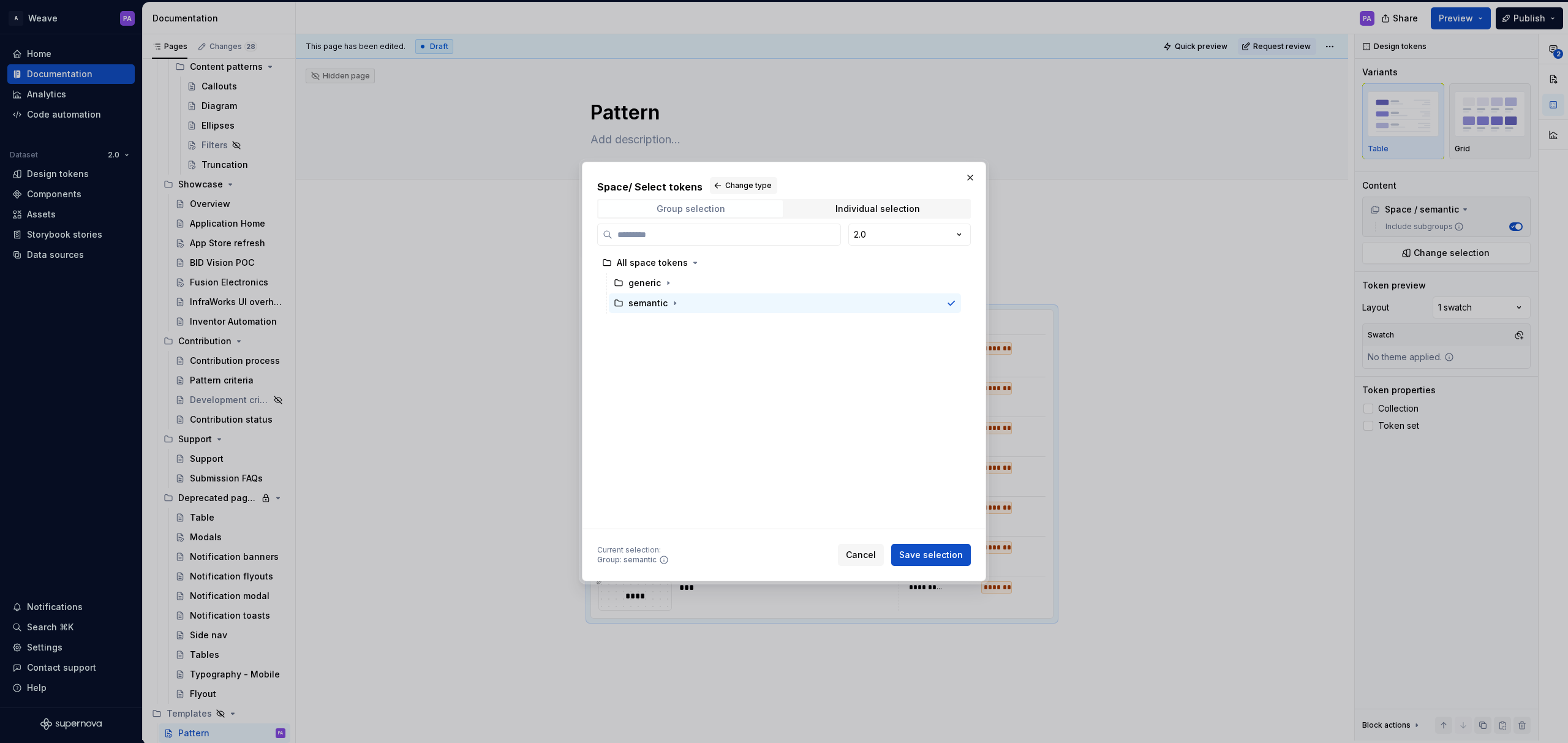
click at [686, 212] on div "Group selection" at bounding box center [690, 209] width 68 height 9
click at [726, 184] on span "Change type" at bounding box center [748, 185] width 47 height 9
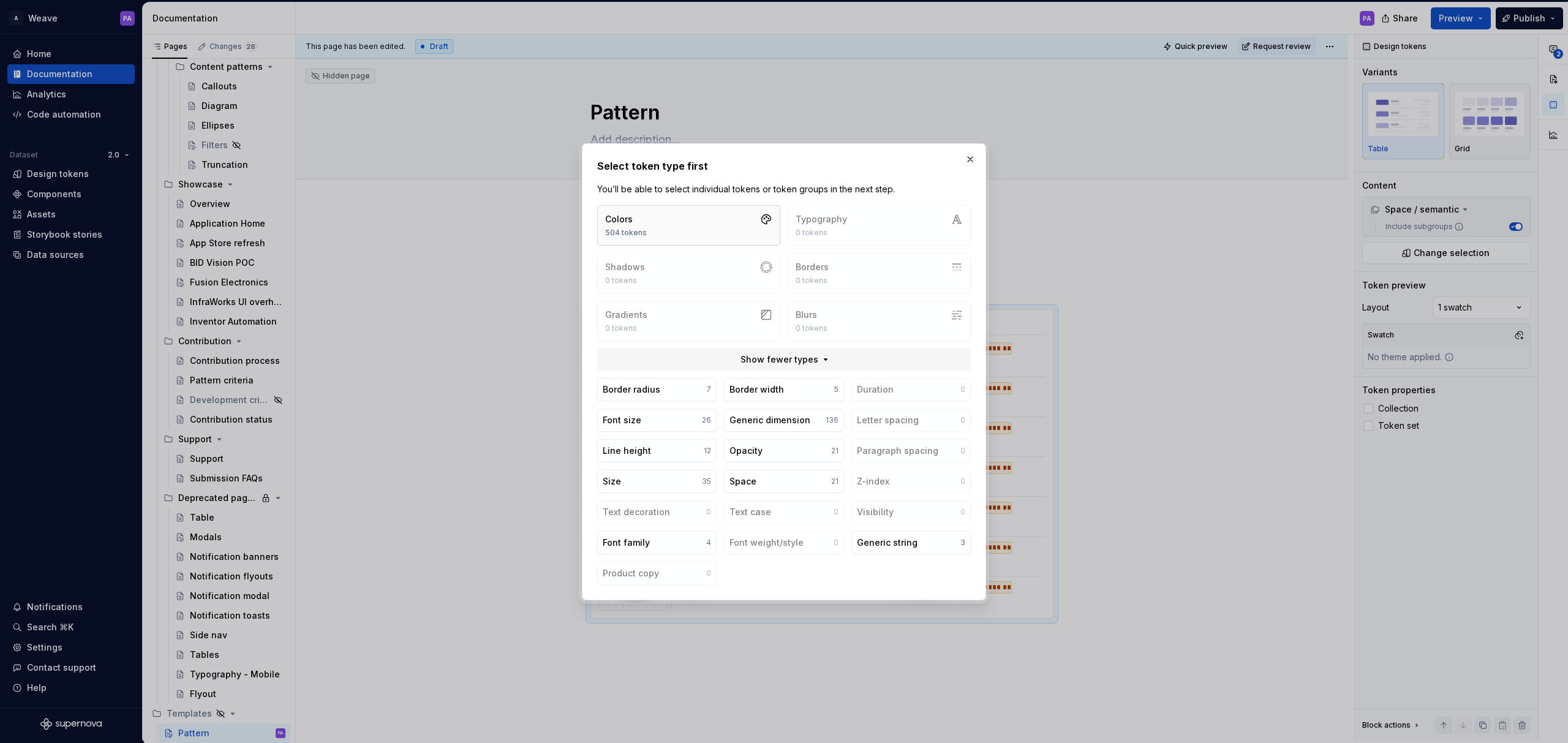
click at [677, 225] on button "Colors 504 tokens" at bounding box center [689, 226] width 183 height 41
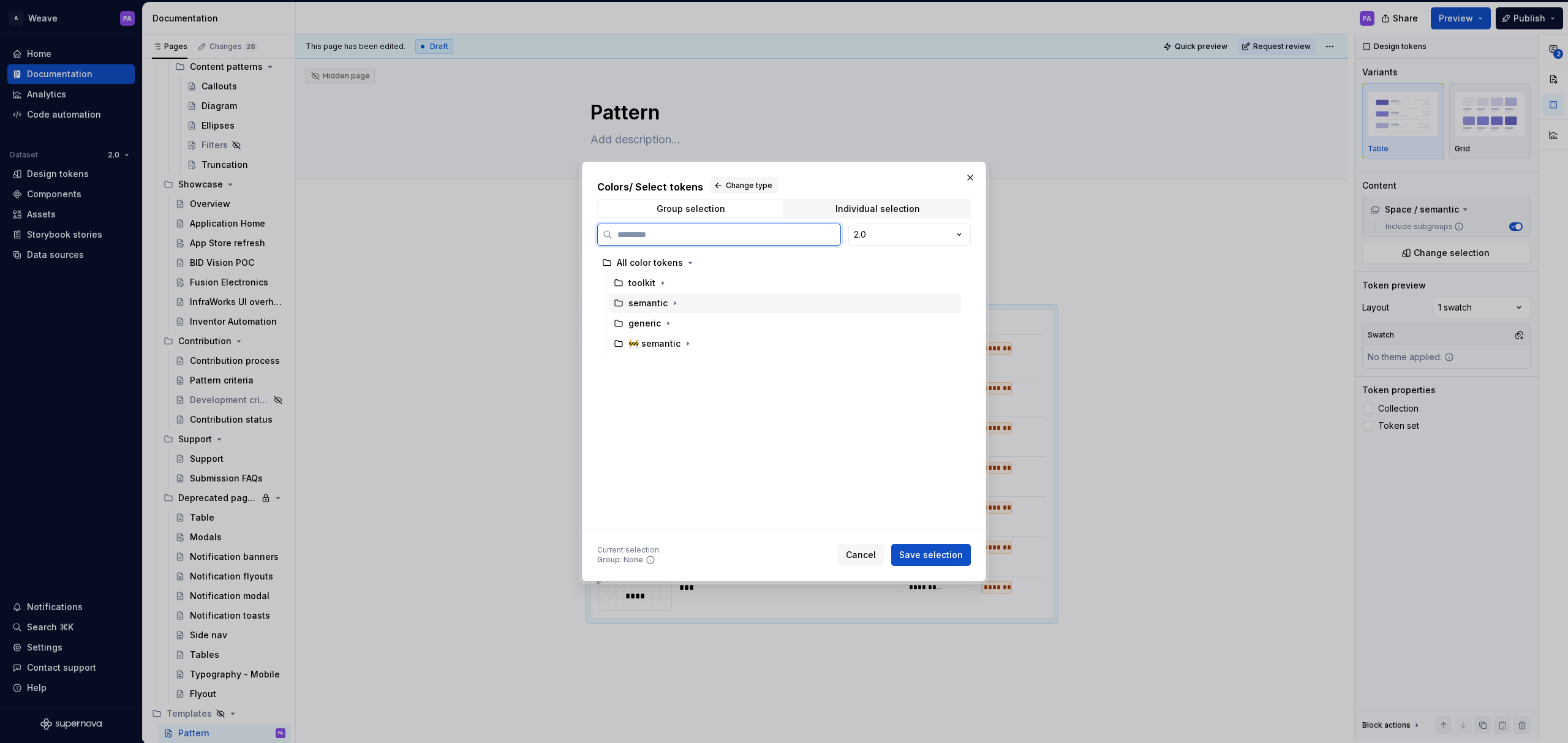
click at [656, 301] on div "semantic" at bounding box center [648, 304] width 39 height 12
click at [928, 552] on span "Save selection" at bounding box center [931, 555] width 64 height 12
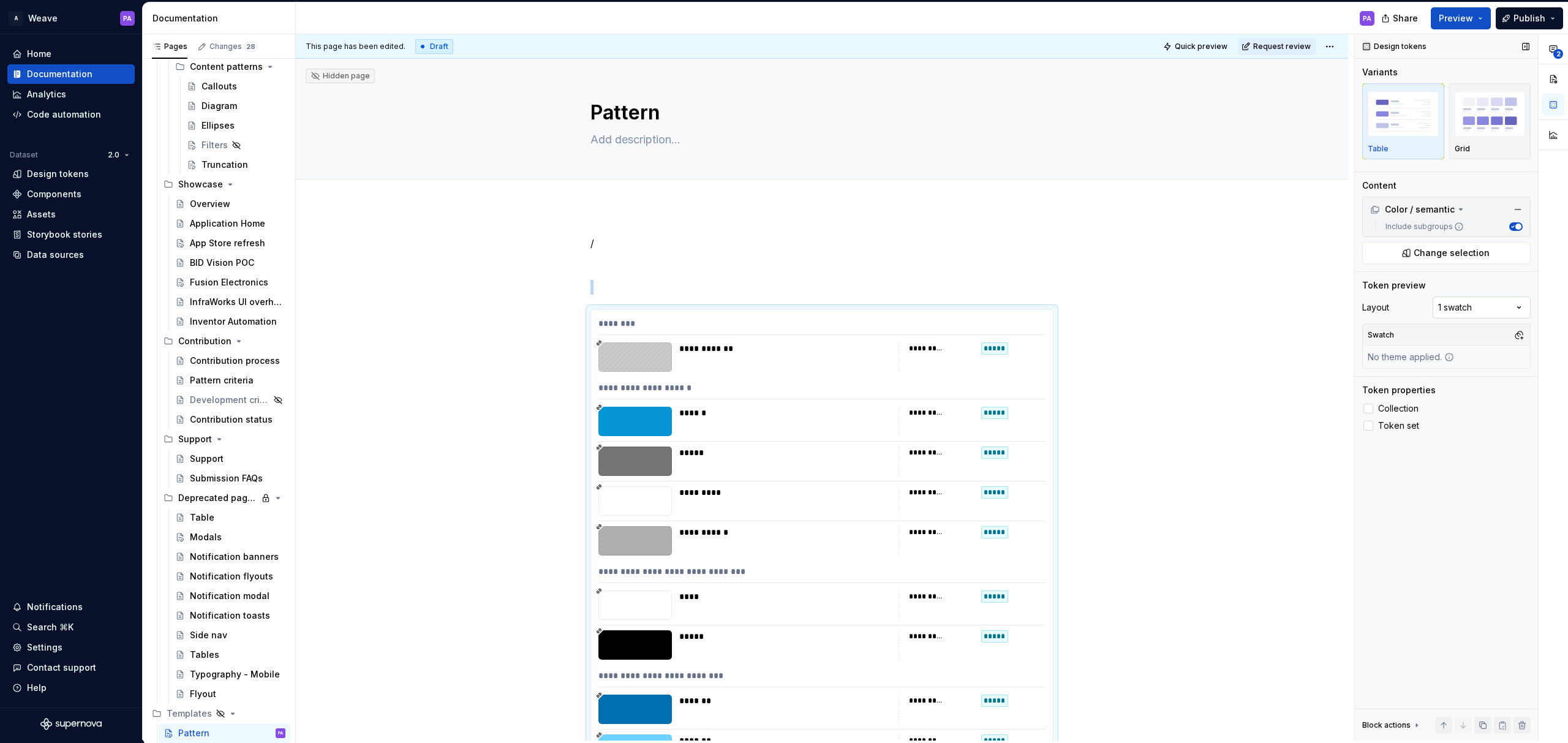
click at [1473, 302] on div "**********" at bounding box center [1461, 387] width 213 height 706
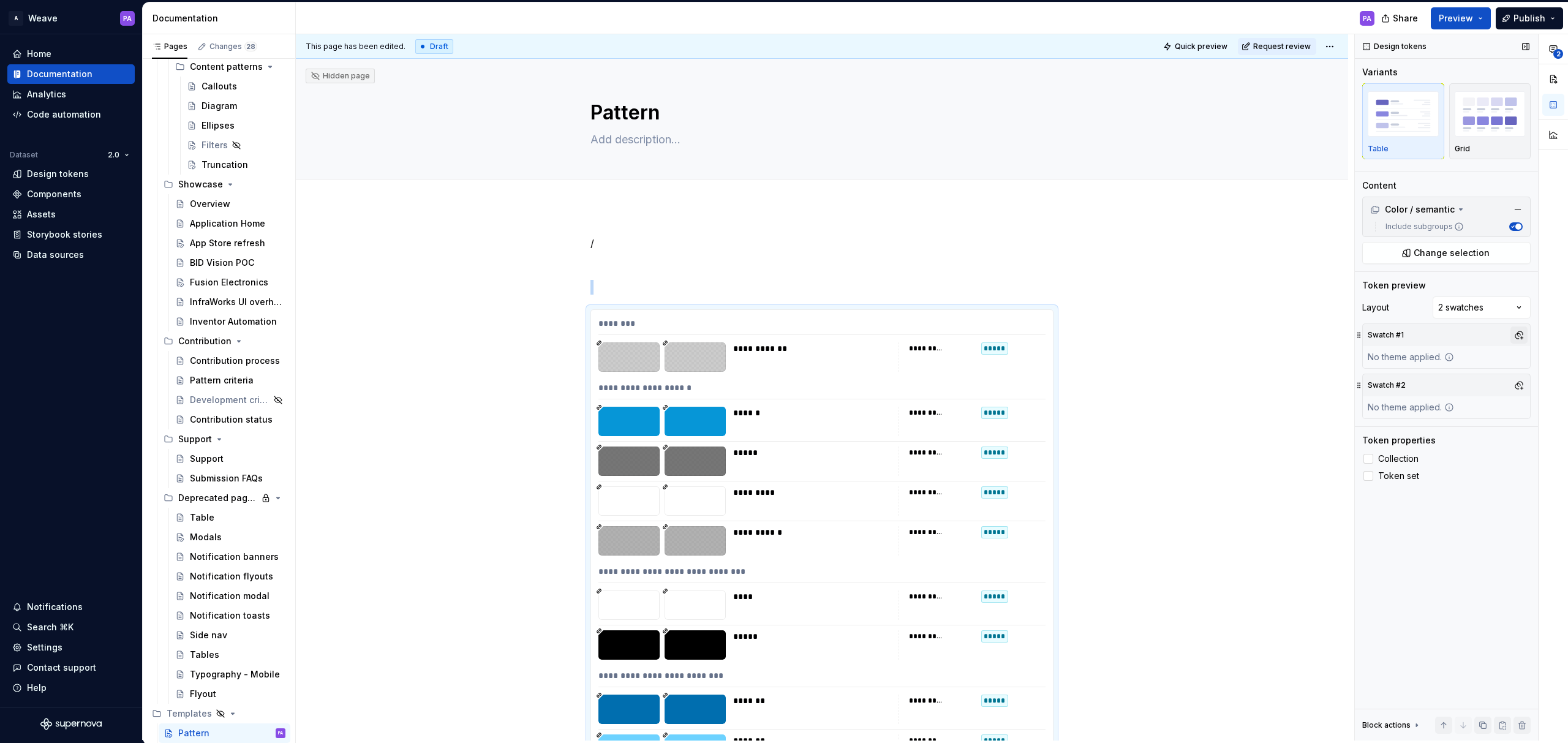
click at [1517, 340] on button "button" at bounding box center [1519, 335] width 17 height 17
click at [1452, 325] on div "**********" at bounding box center [1461, 387] width 213 height 706
click at [1483, 310] on div "**********" at bounding box center [1461, 387] width 213 height 706
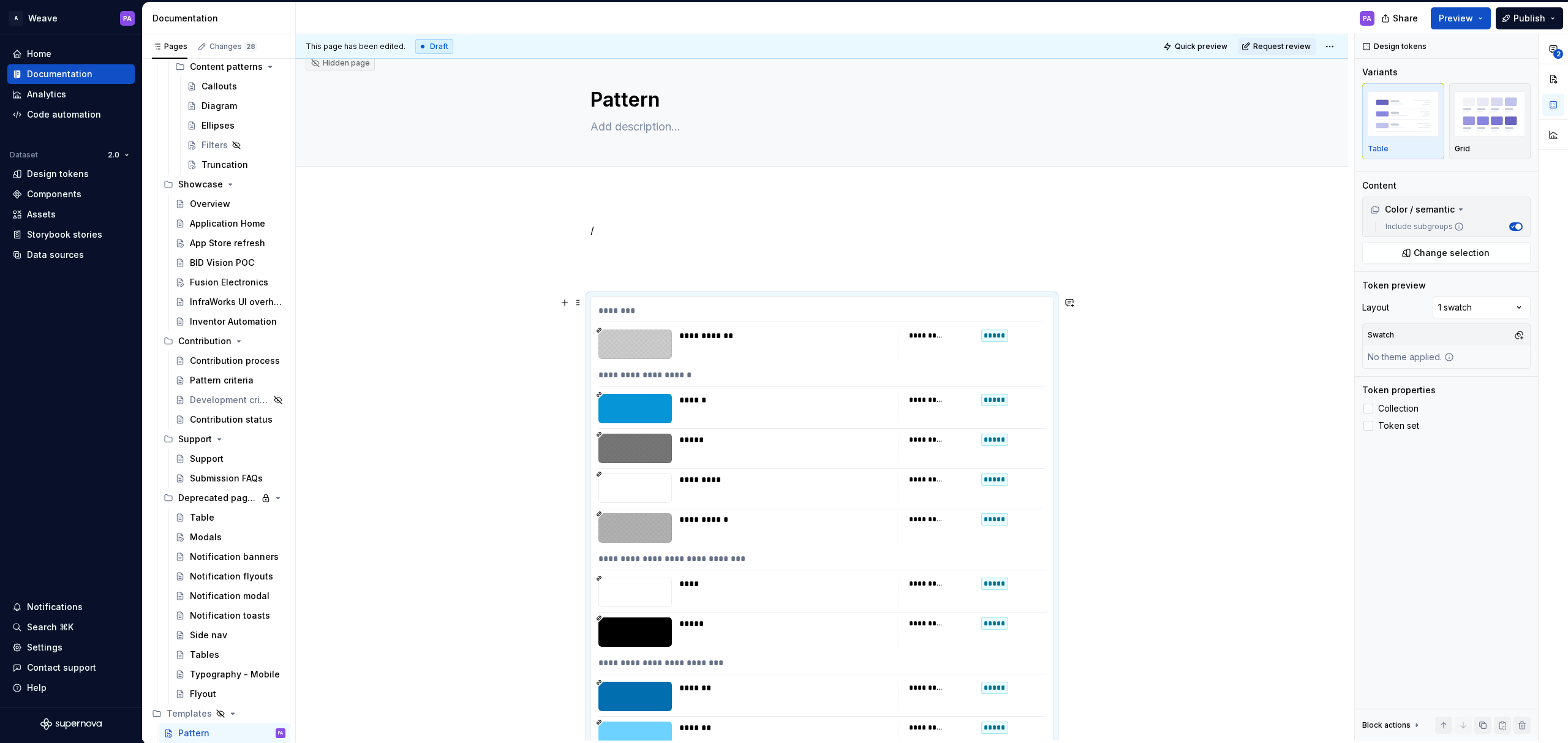
scroll to position [16, 0]
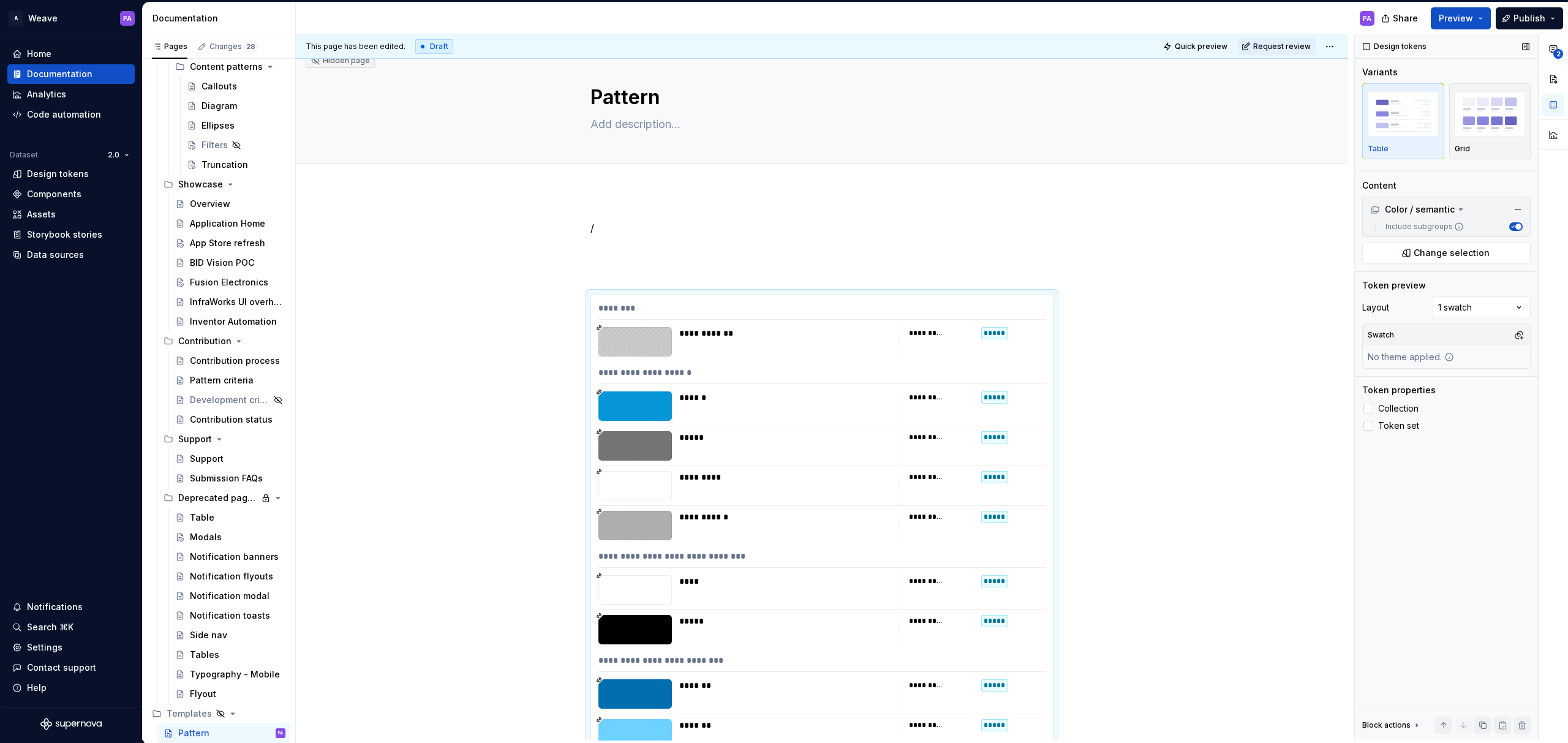
click at [1514, 226] on icon "button" at bounding box center [1512, 226] width 6 height 6
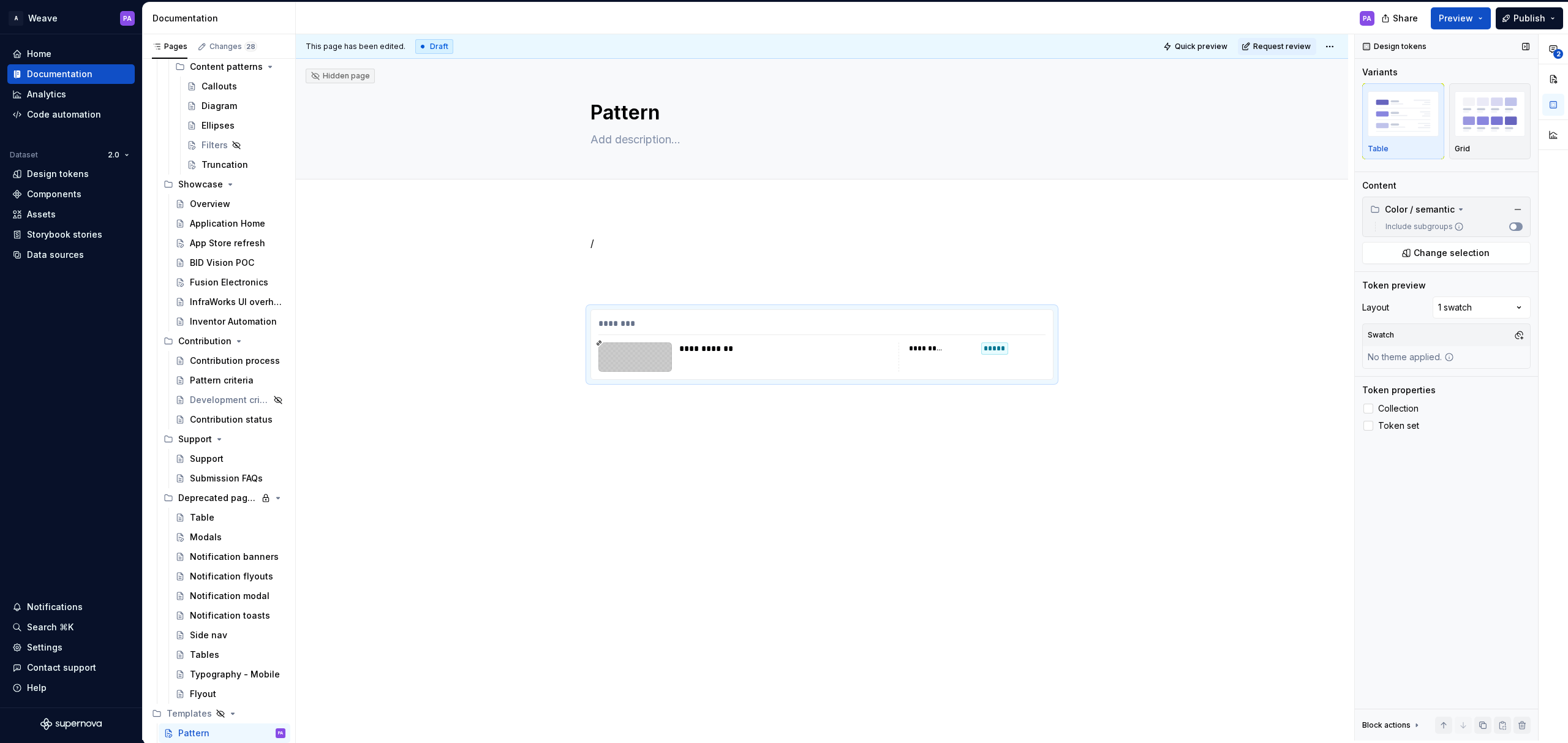
scroll to position [0, 0]
click at [1514, 226] on span "button" at bounding box center [1513, 226] width 6 height 6
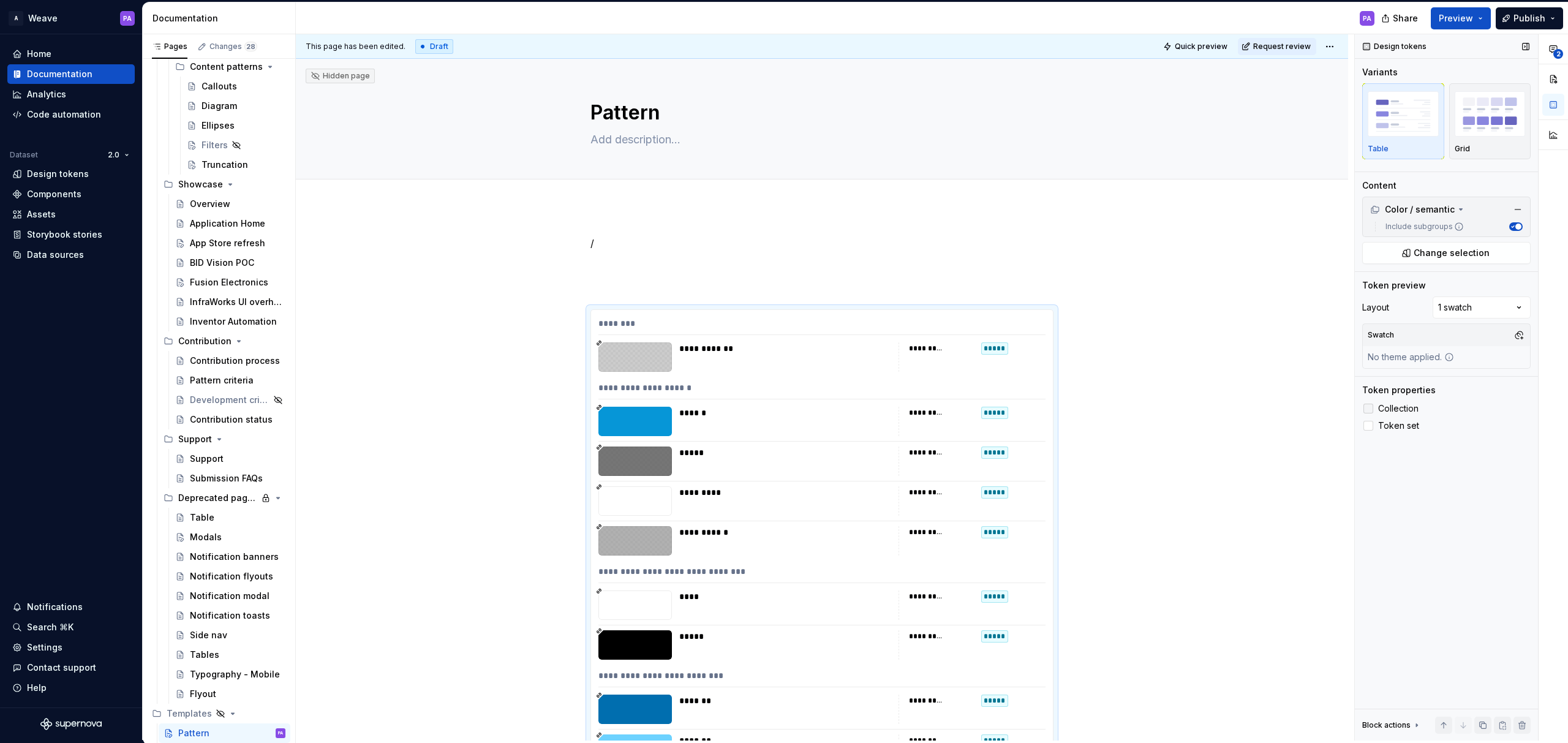
click at [1369, 408] on icon at bounding box center [1369, 408] width 0 height 0
click at [1369, 425] on div at bounding box center [1368, 426] width 9 height 9
click at [1369, 426] on icon at bounding box center [1369, 426] width 0 height 0
click at [1369, 409] on div at bounding box center [1368, 408] width 9 height 9
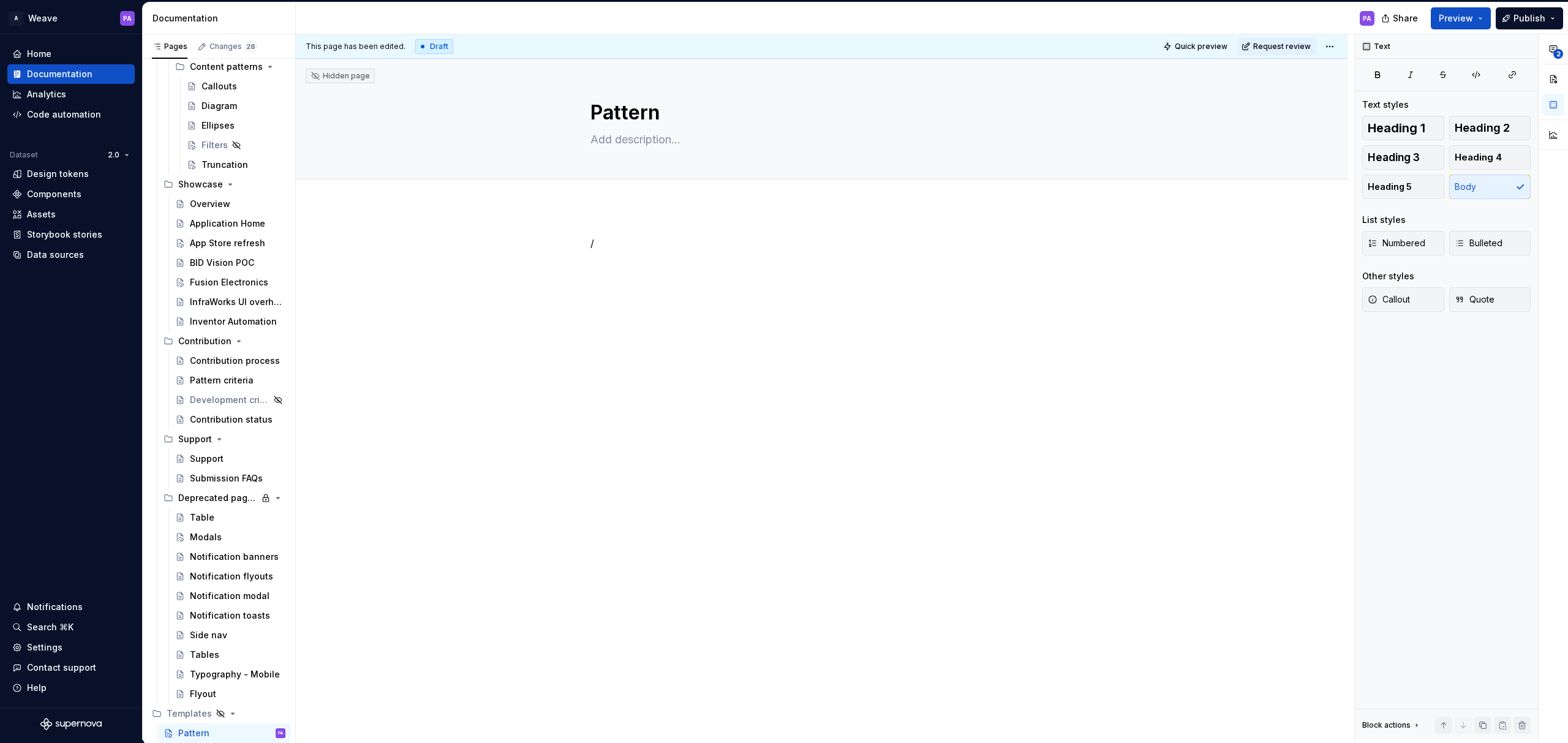
type textarea "*"
